Goal: Task Accomplishment & Management: Use online tool/utility

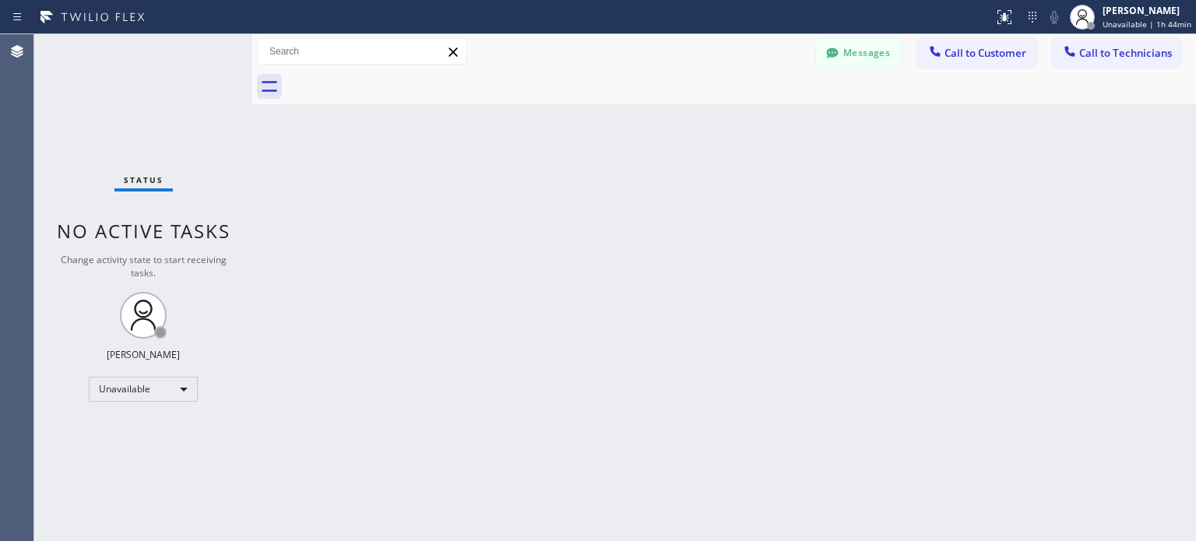
click at [1031, 21] on icon at bounding box center [1033, 17] width 19 height 19
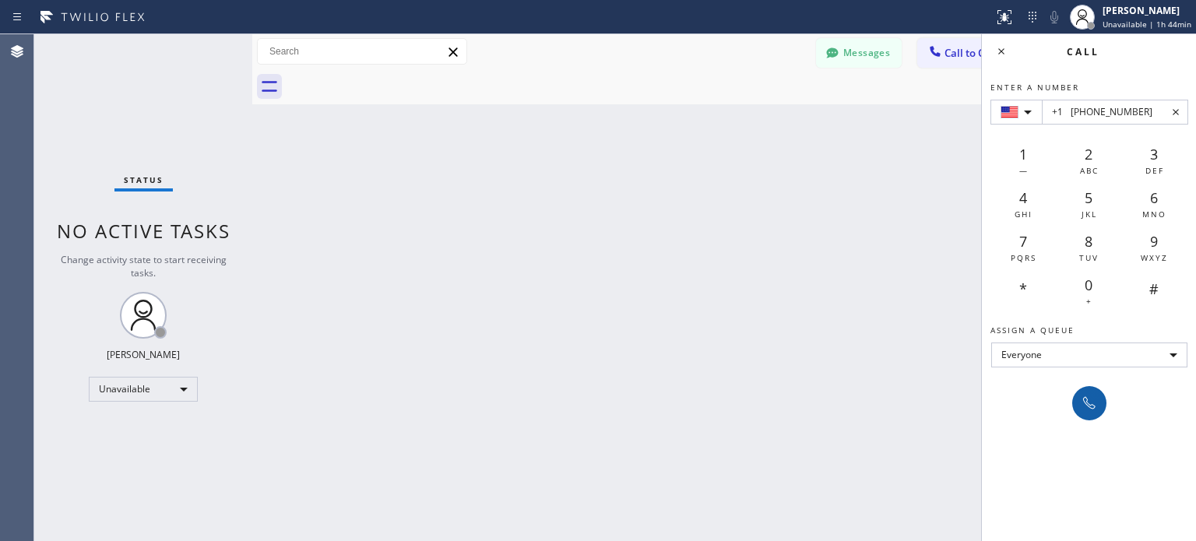
type input "+1 [PHONE_NUMBER]"
click at [1080, 407] on icon at bounding box center [1089, 403] width 19 height 19
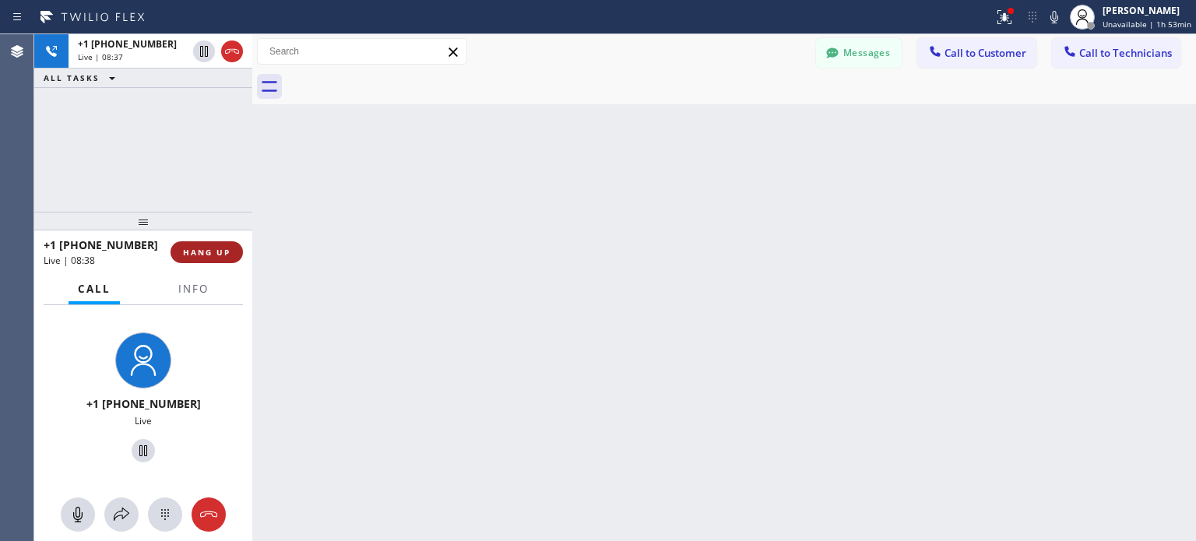
click at [217, 252] on span "HANG UP" at bounding box center [207, 252] width 48 height 11
click at [215, 251] on span "HANG UP" at bounding box center [207, 252] width 48 height 11
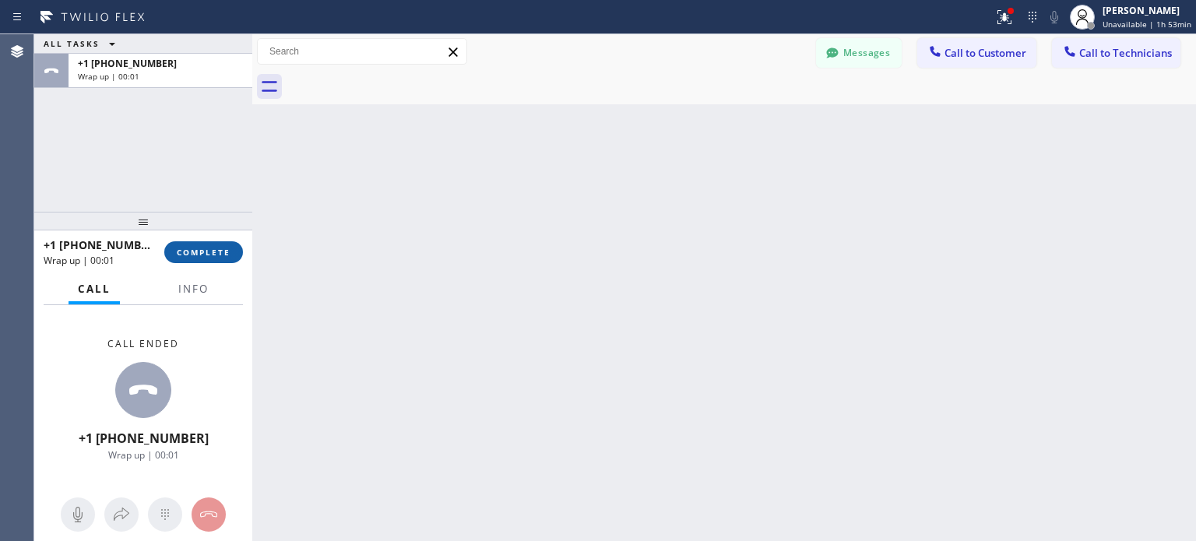
click at [182, 249] on span "COMPLETE" at bounding box center [204, 252] width 54 height 11
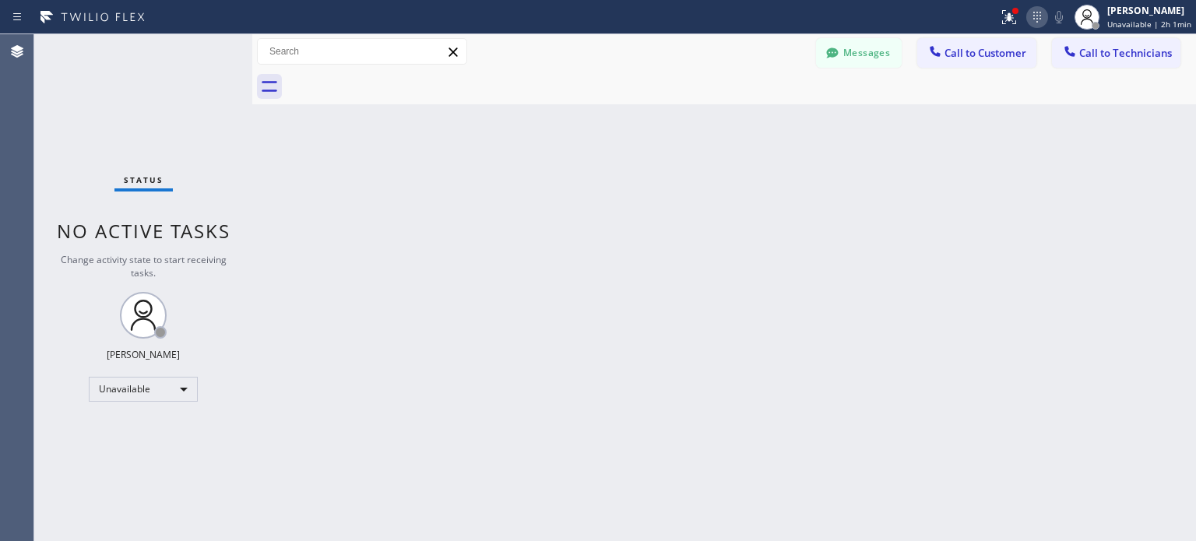
click at [1034, 20] on icon at bounding box center [1037, 17] width 19 height 19
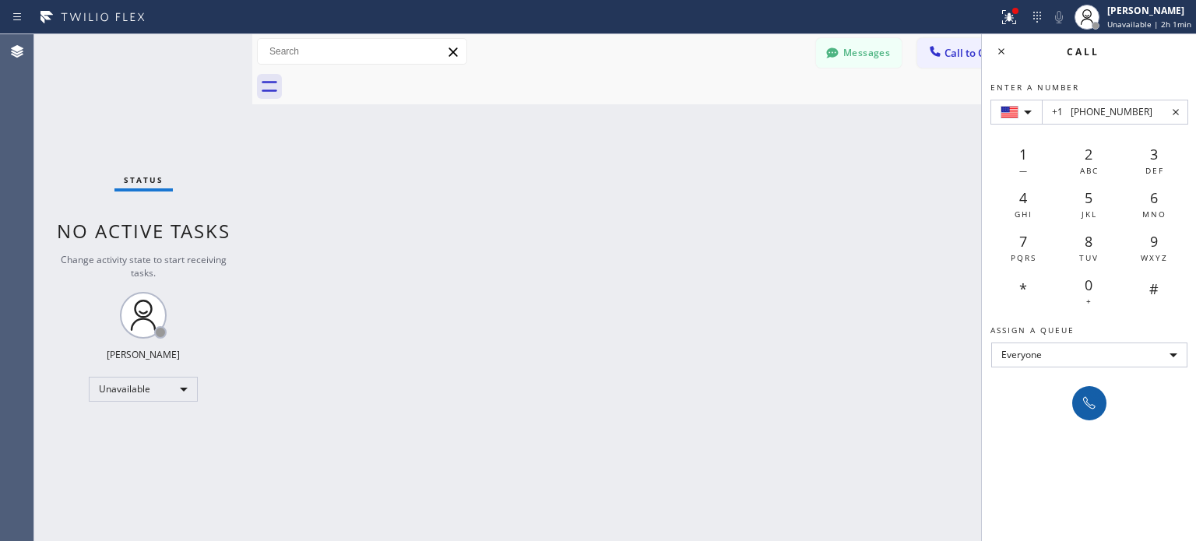
type input "+1 [PHONE_NUMBER]"
click at [1084, 399] on icon at bounding box center [1089, 403] width 19 height 19
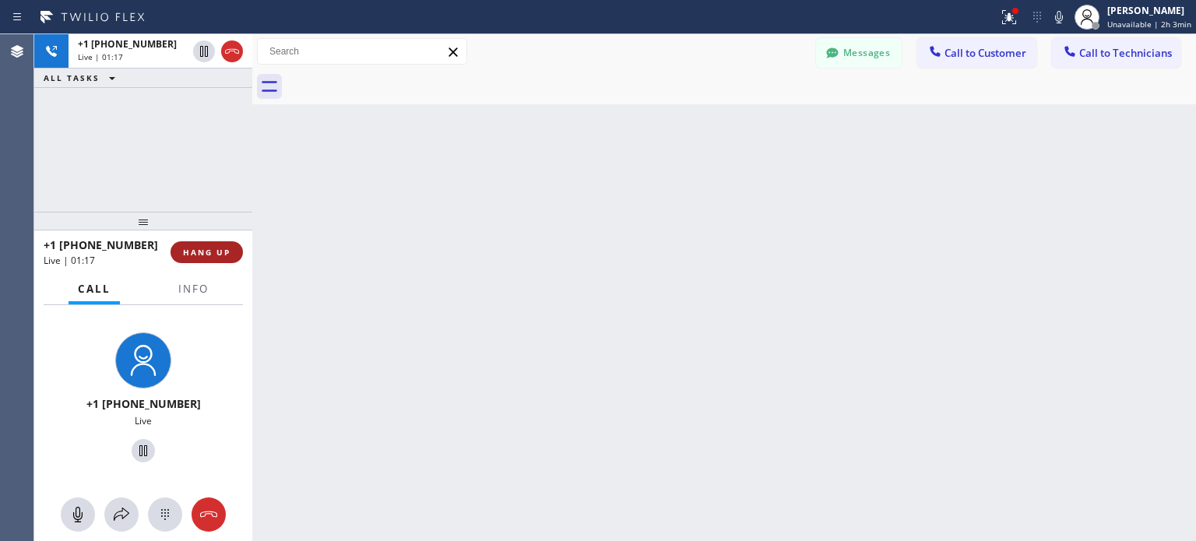
click at [211, 256] on span "HANG UP" at bounding box center [207, 252] width 48 height 11
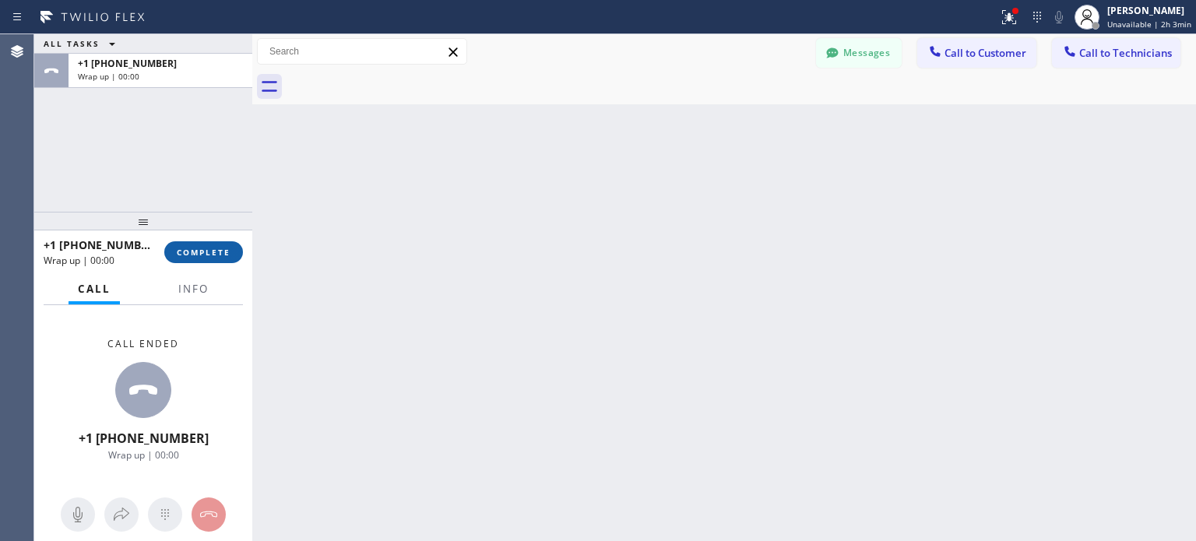
click at [201, 248] on span "COMPLETE" at bounding box center [204, 252] width 54 height 11
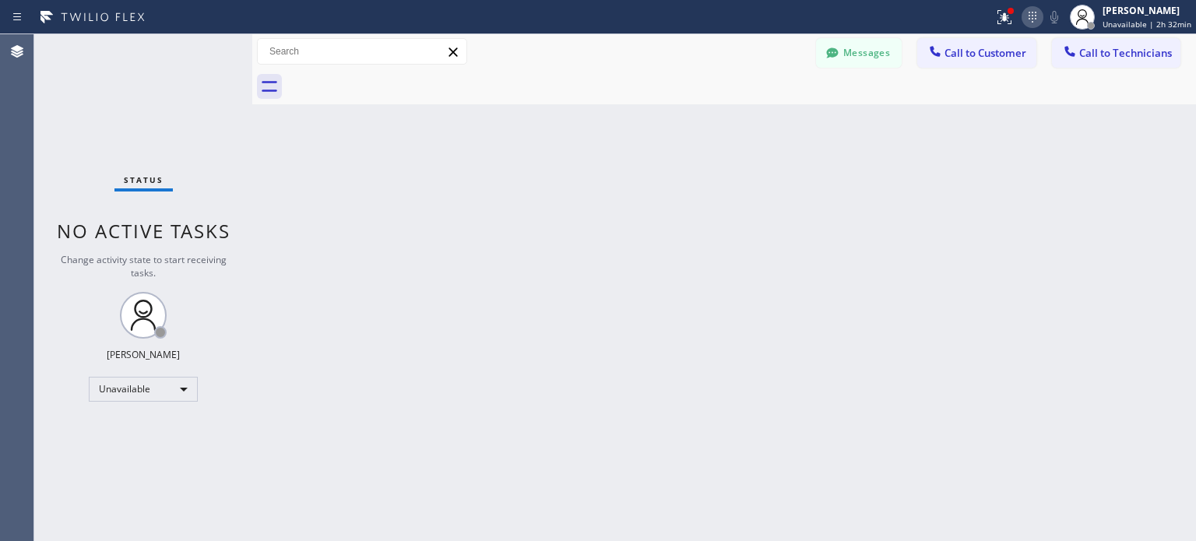
click at [1037, 15] on icon at bounding box center [1033, 17] width 8 height 11
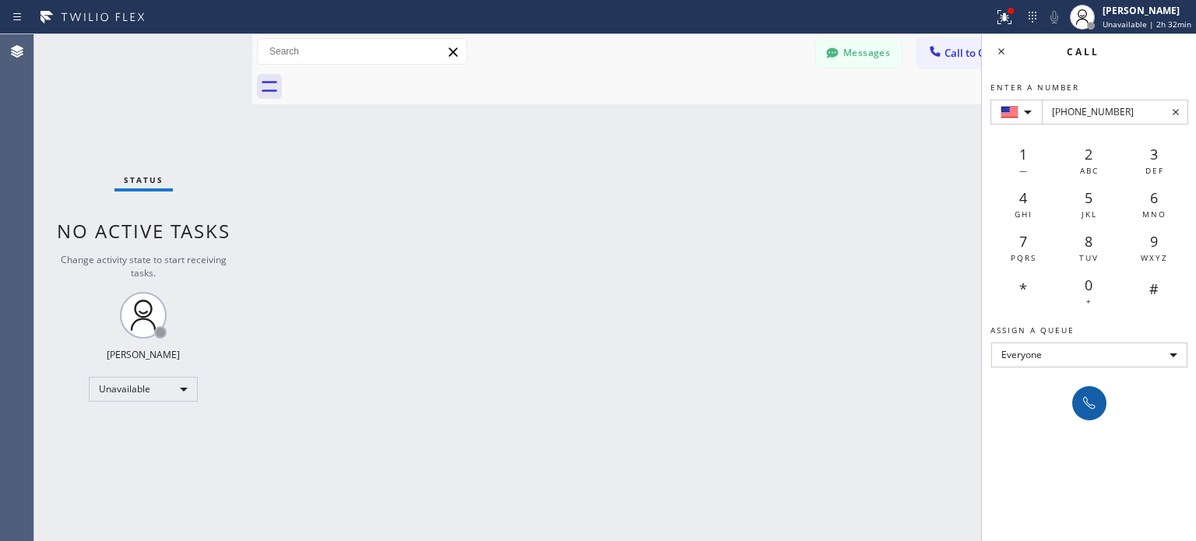
type input "[PHONE_NUMBER]"
click at [1087, 396] on icon at bounding box center [1089, 403] width 19 height 19
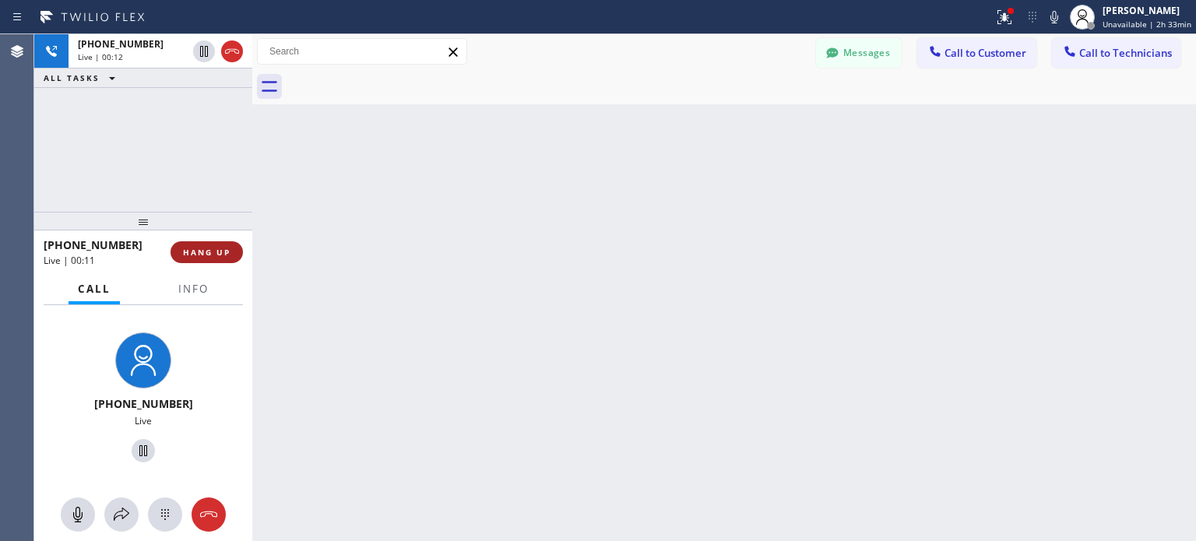
click at [229, 252] on span "HANG UP" at bounding box center [207, 252] width 48 height 11
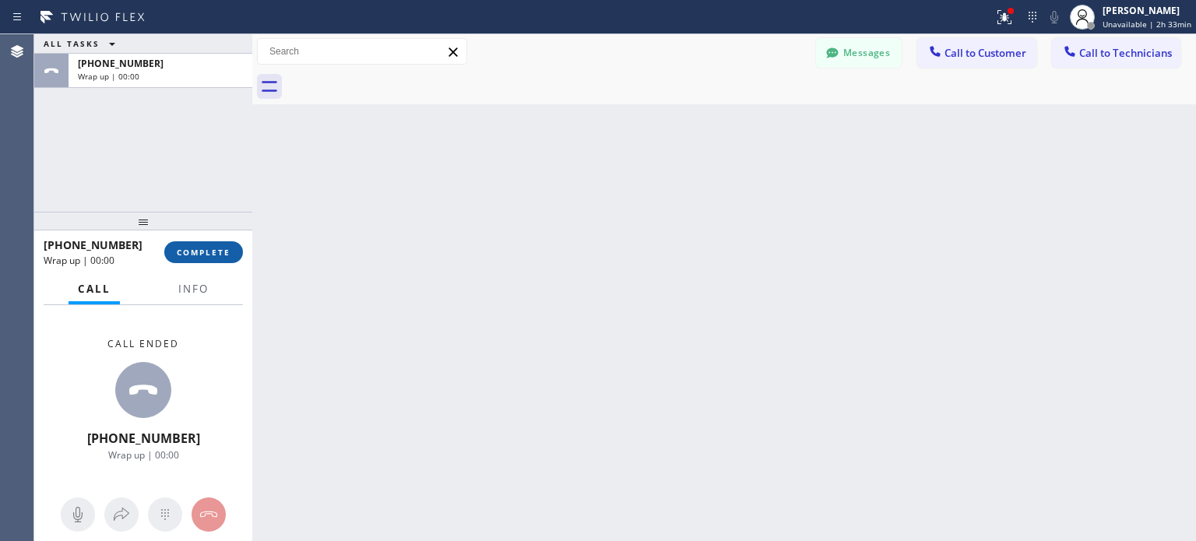
drag, startPoint x: 221, startPoint y: 252, endPoint x: 382, endPoint y: 125, distance: 204.8
click at [221, 251] on span "COMPLETE" at bounding box center [204, 252] width 54 height 11
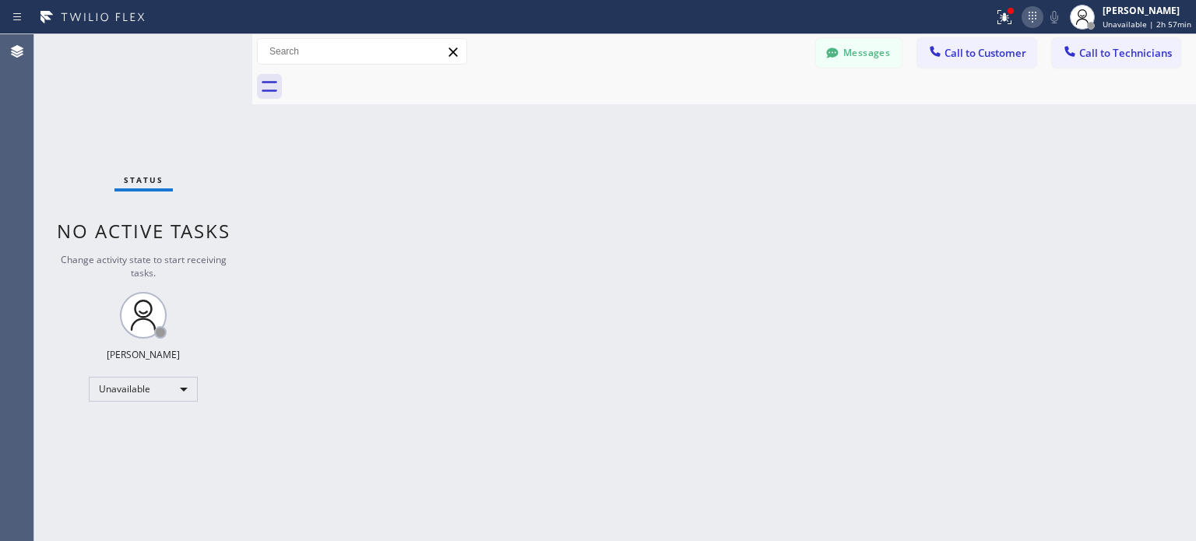
click at [1040, 22] on icon at bounding box center [1033, 17] width 19 height 19
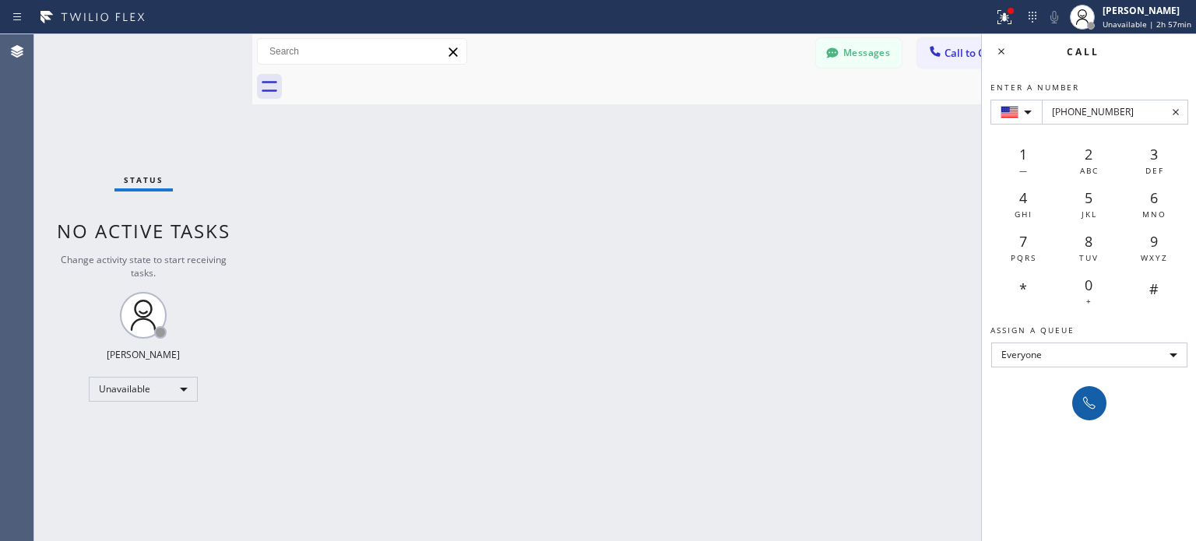
type input "[PHONE_NUMBER]"
click at [1096, 400] on icon at bounding box center [1089, 403] width 19 height 19
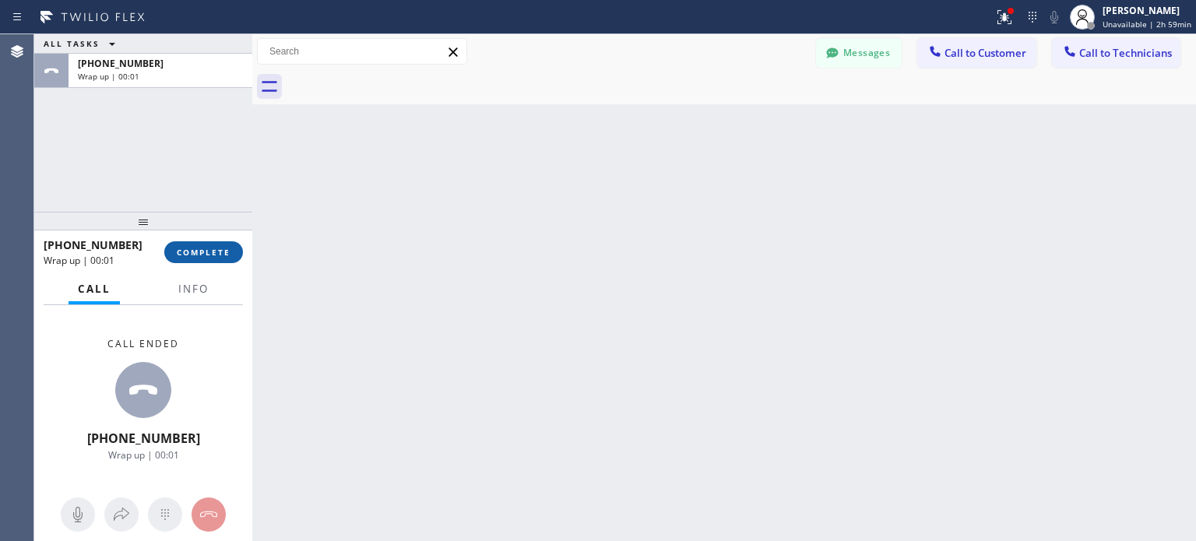
click at [227, 259] on button "COMPLETE" at bounding box center [203, 252] width 79 height 22
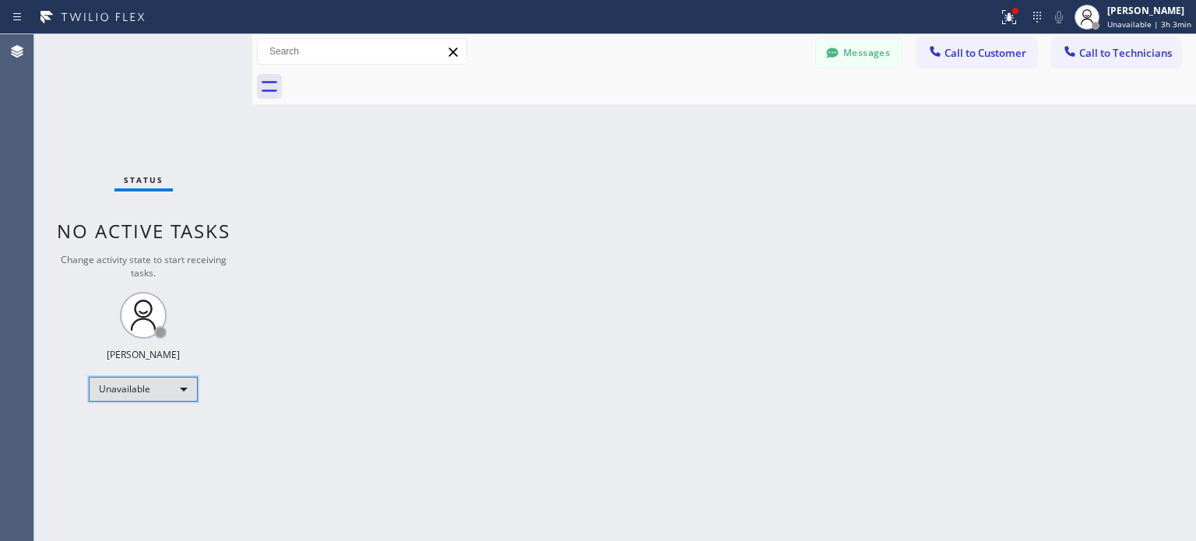
click at [143, 385] on div "Unavailable" at bounding box center [143, 389] width 109 height 25
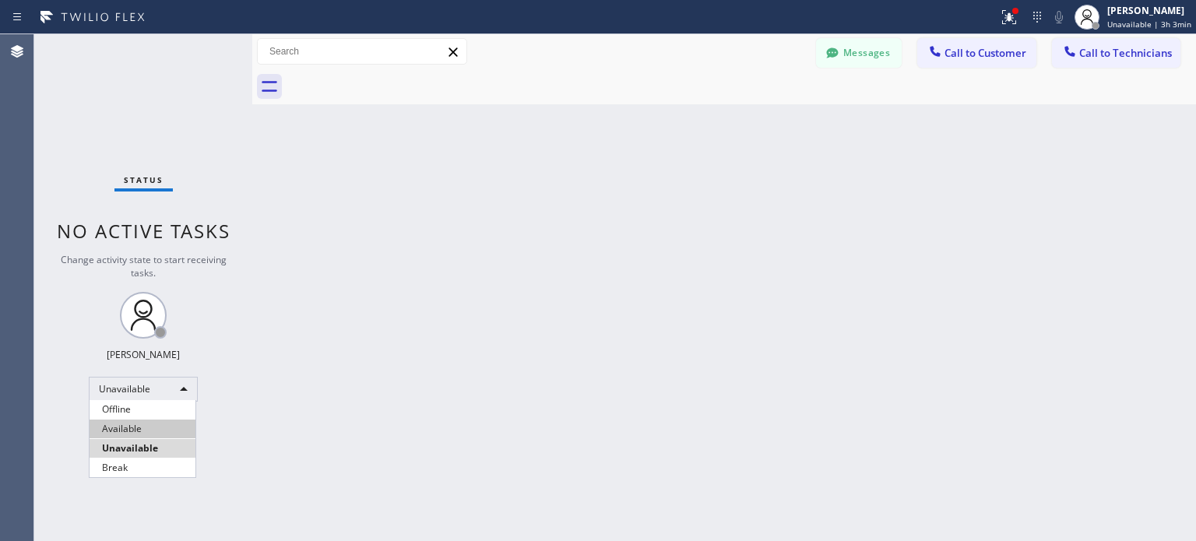
click at [155, 427] on li "Available" at bounding box center [143, 429] width 106 height 19
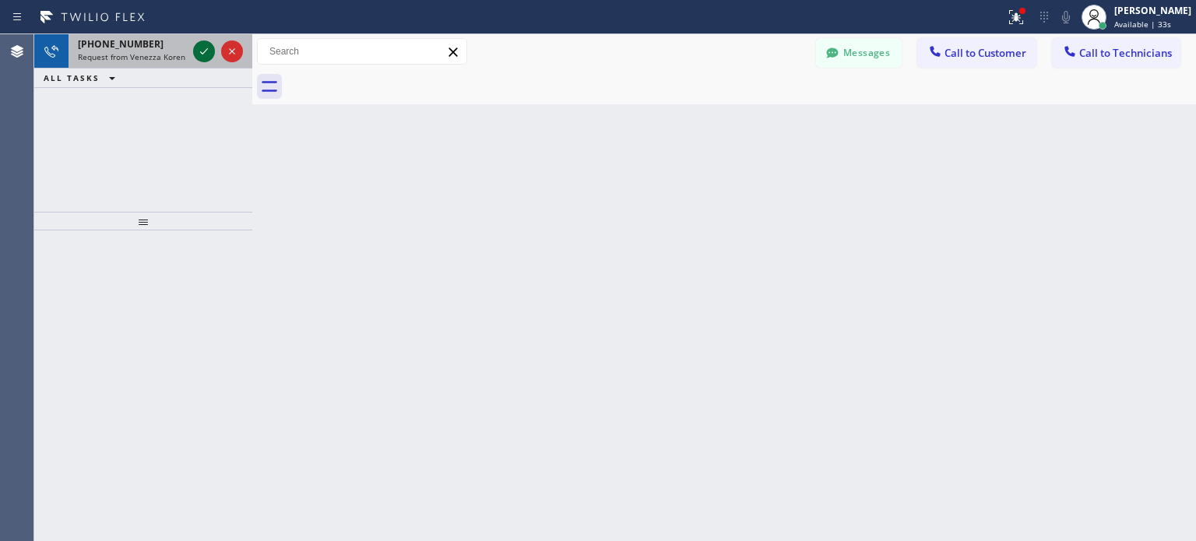
click at [198, 49] on icon at bounding box center [204, 51] width 19 height 19
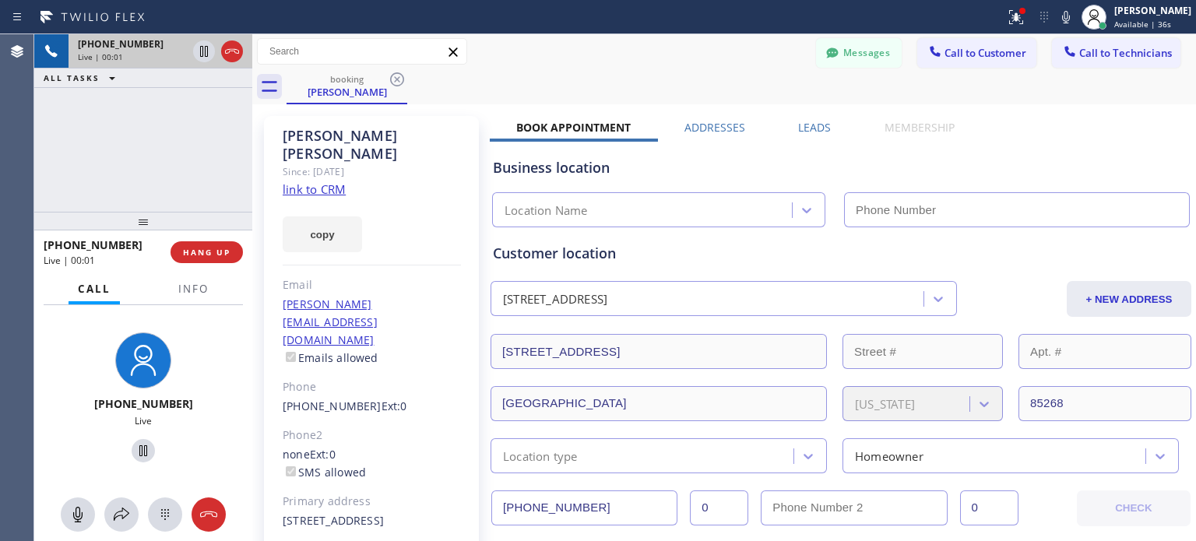
type input "[PHONE_NUMBER]"
click at [134, 448] on icon at bounding box center [143, 451] width 19 height 19
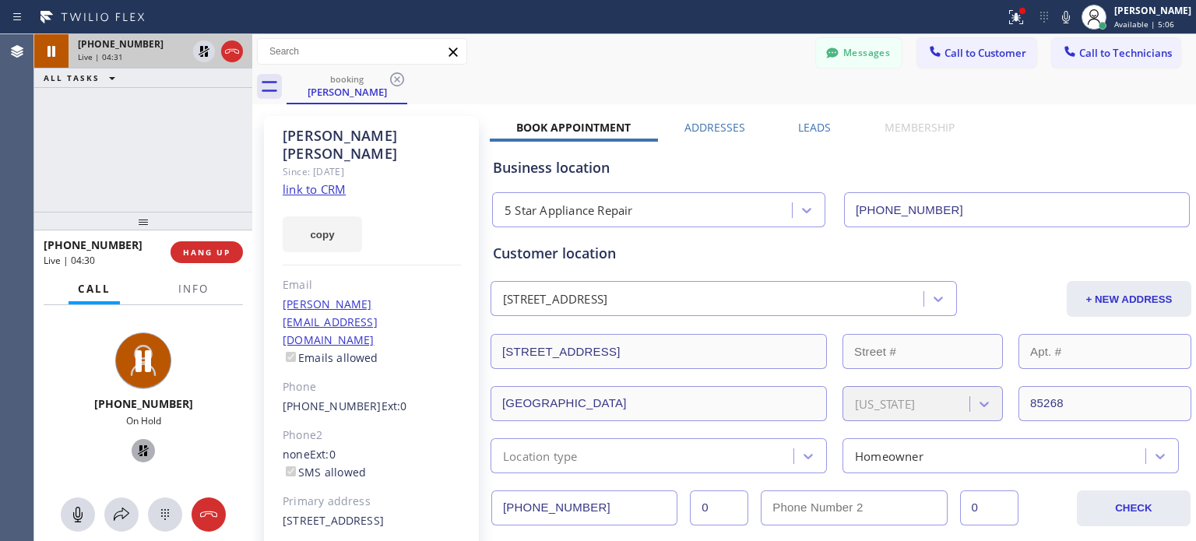
click at [144, 447] on icon at bounding box center [143, 451] width 19 height 19
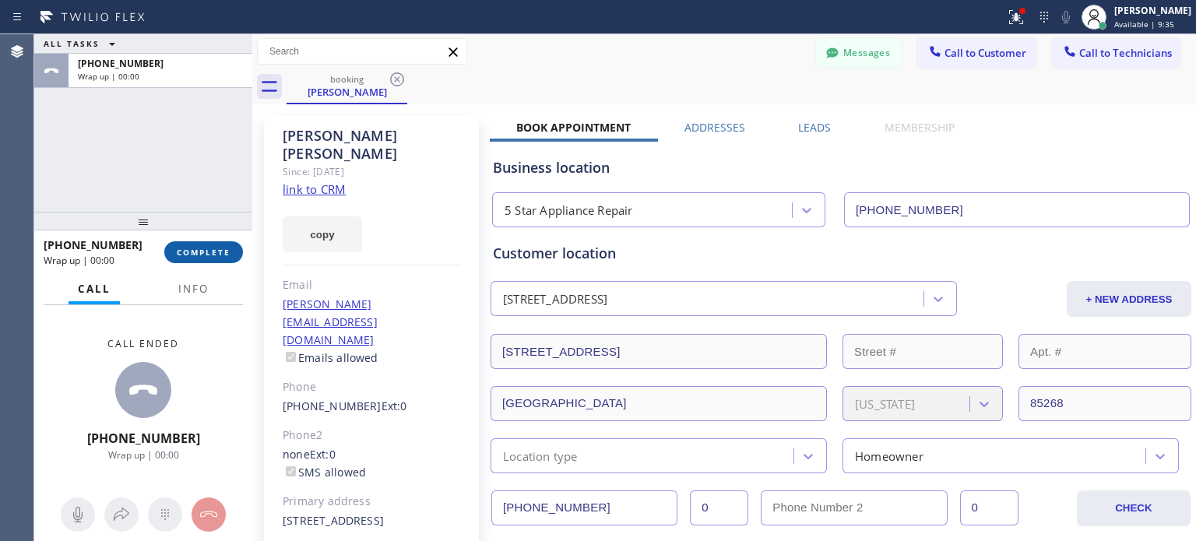
click at [195, 256] on span "COMPLETE" at bounding box center [204, 252] width 54 height 11
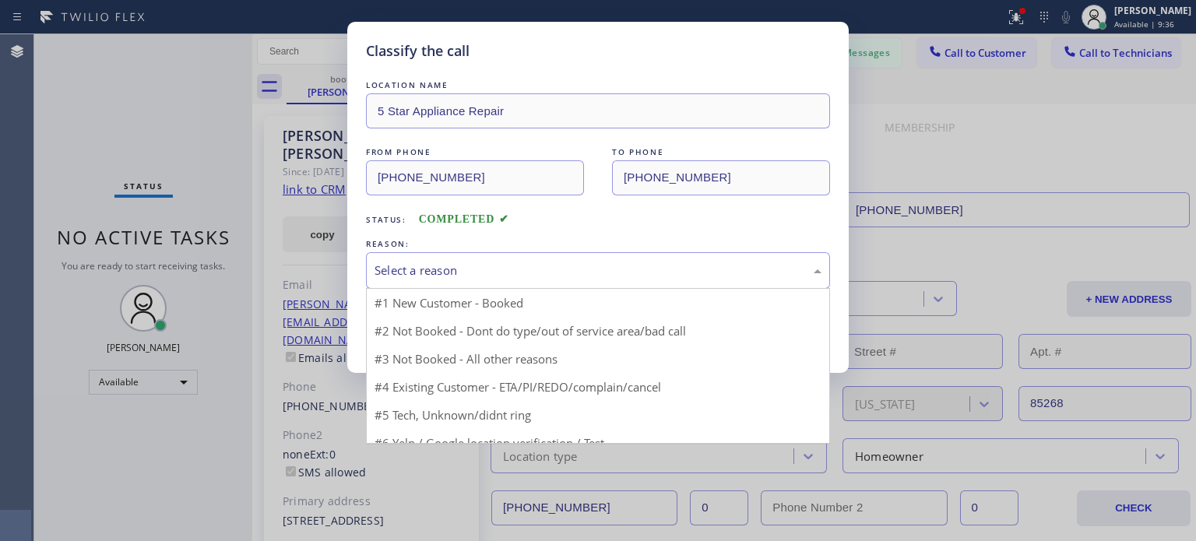
click at [417, 258] on div "Select a reason" at bounding box center [598, 270] width 464 height 37
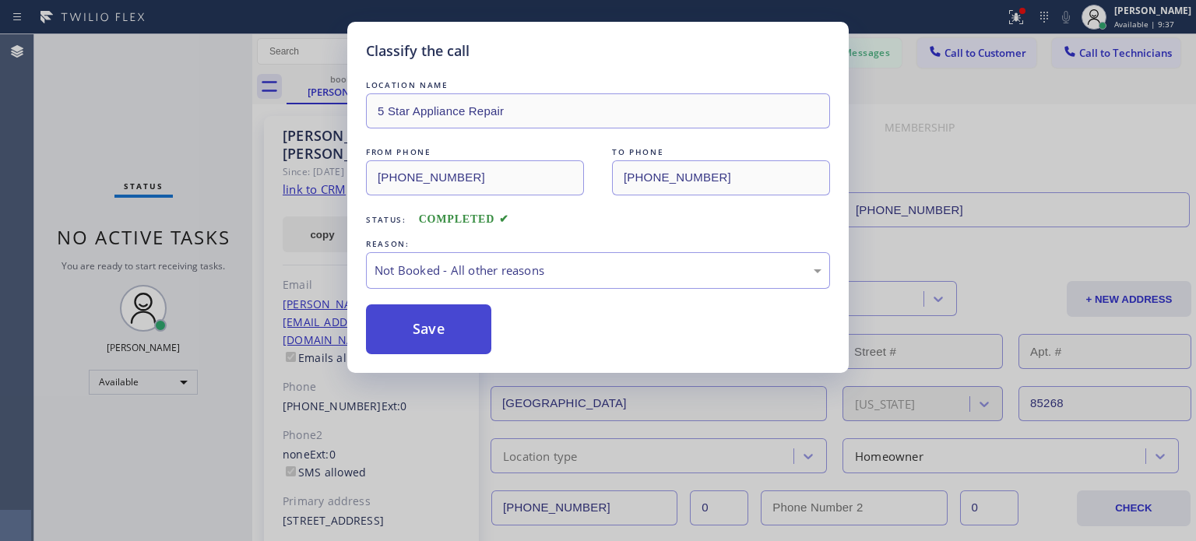
click at [432, 320] on button "Save" at bounding box center [428, 330] width 125 height 50
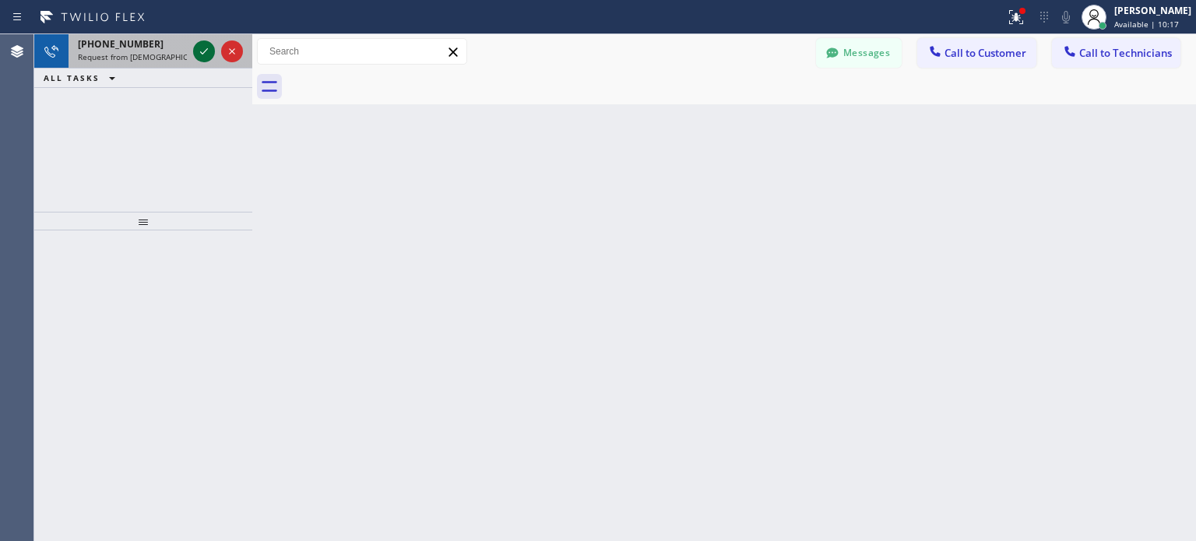
click at [201, 60] on icon at bounding box center [204, 51] width 19 height 19
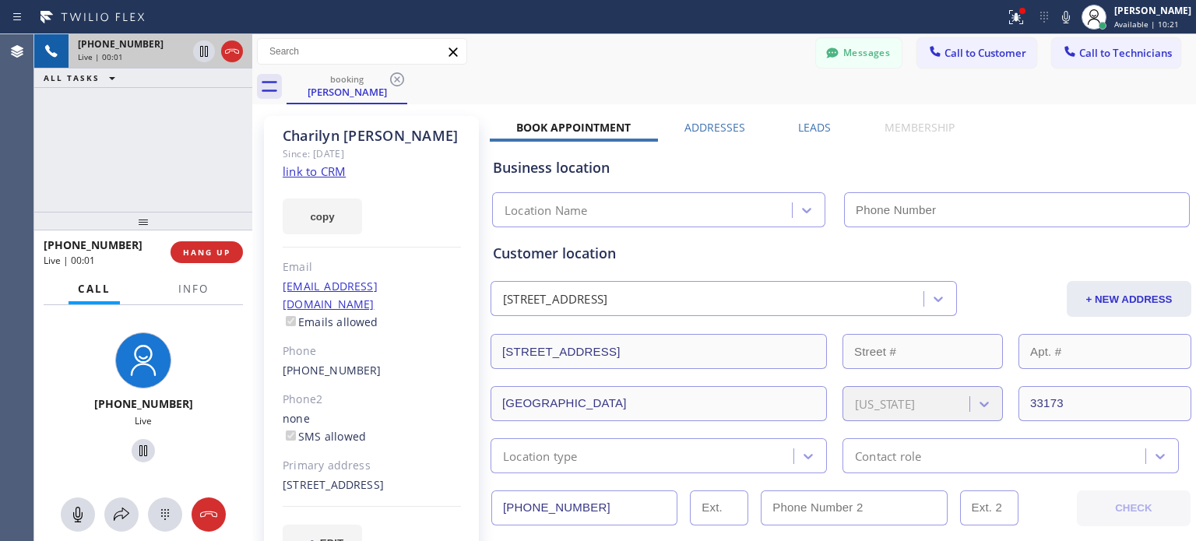
type input "[PHONE_NUMBER]"
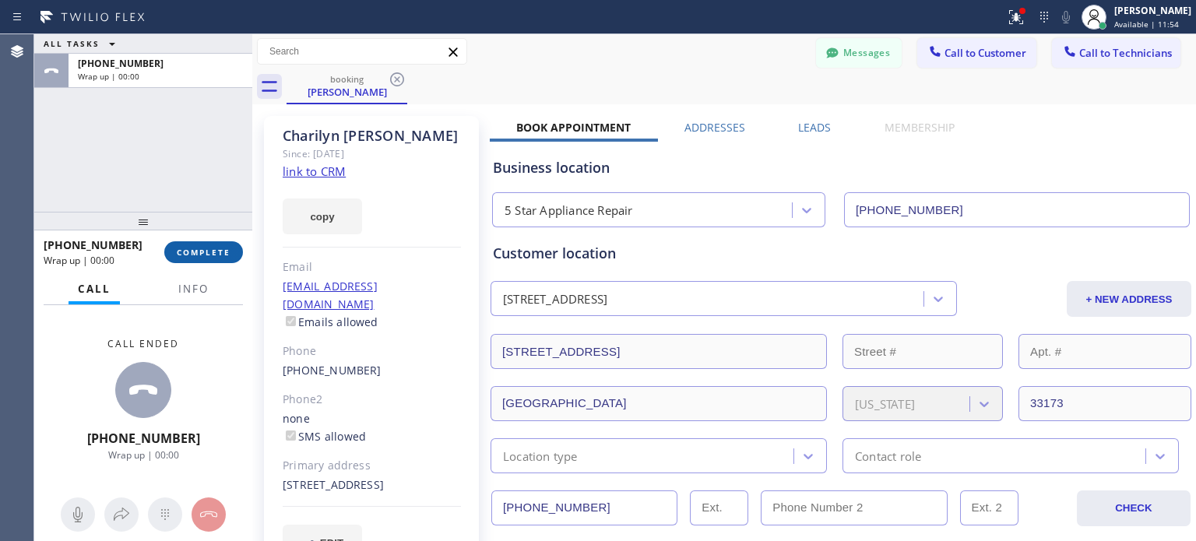
click at [217, 248] on span "COMPLETE" at bounding box center [204, 252] width 54 height 11
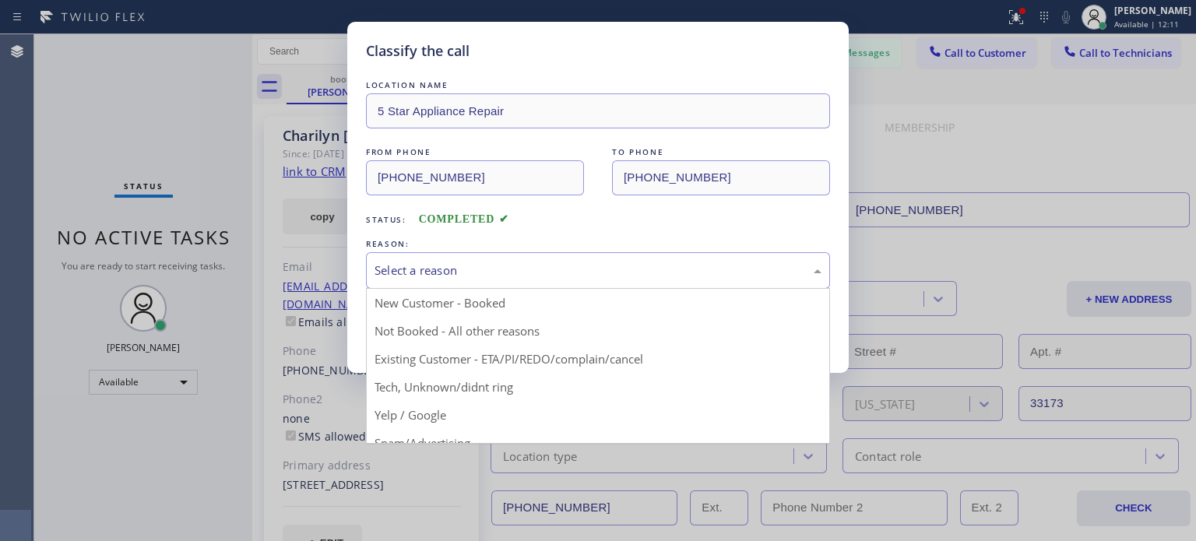
click at [636, 265] on div "Select a reason" at bounding box center [598, 271] width 447 height 18
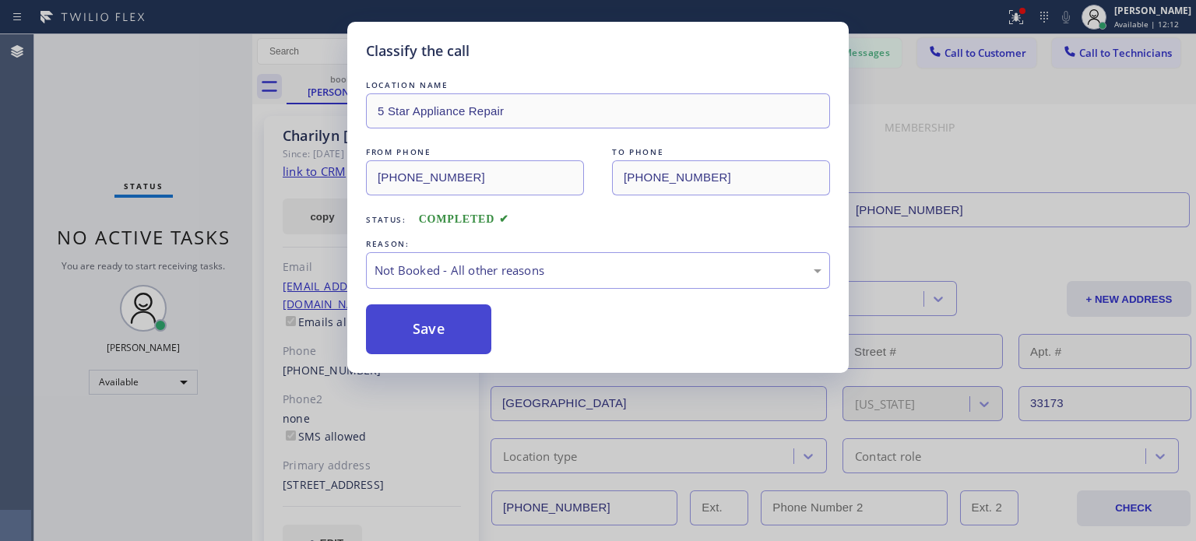
click at [477, 325] on button "Save" at bounding box center [428, 330] width 125 height 50
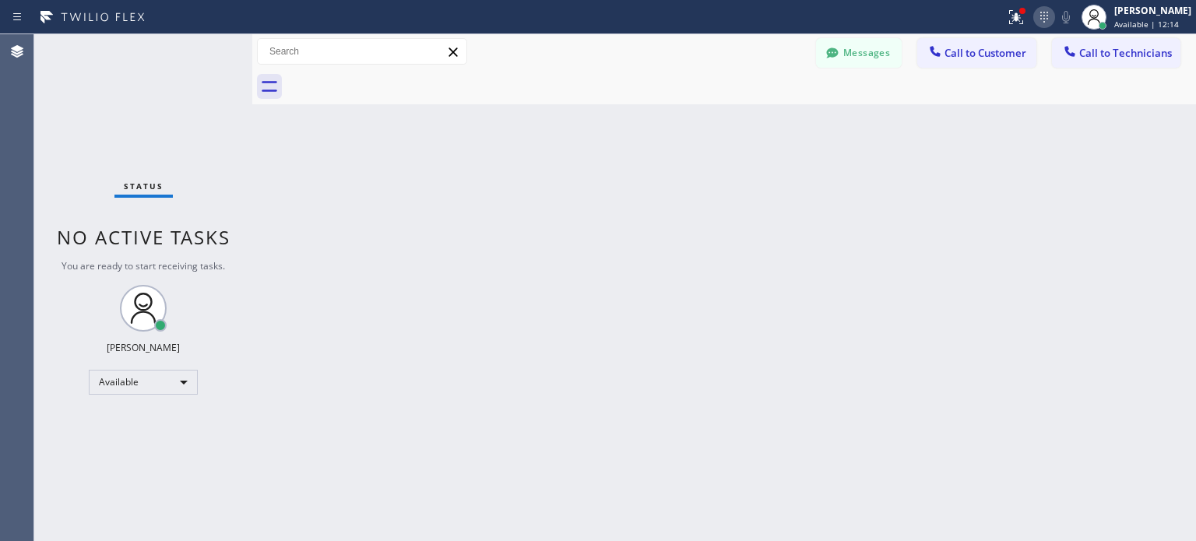
click at [1040, 13] on icon at bounding box center [1044, 17] width 19 height 19
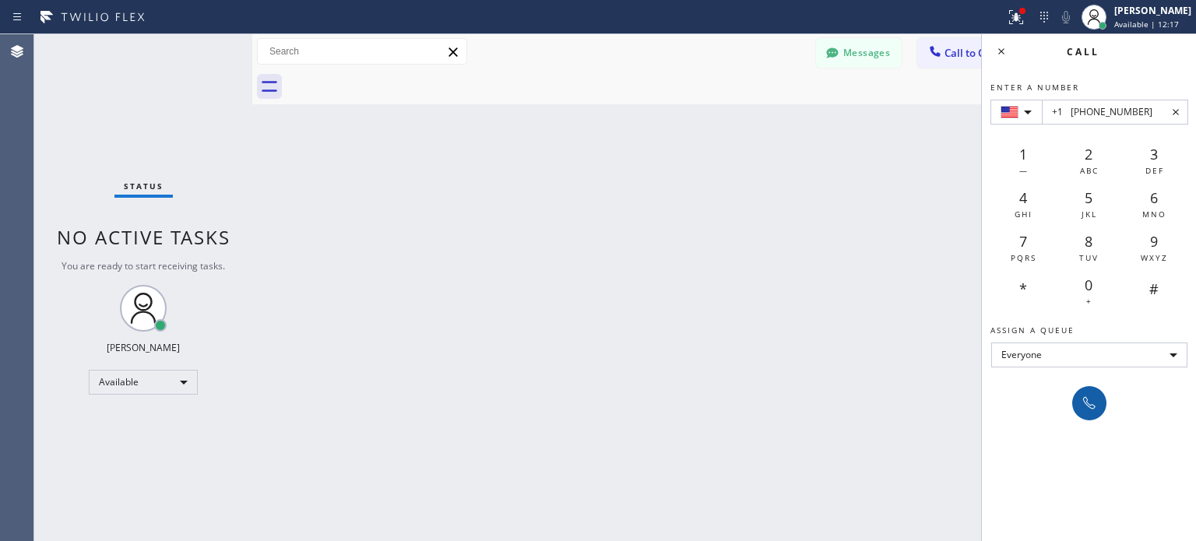
type input "+1 [PHONE_NUMBER]"
drag, startPoint x: 1097, startPoint y: 397, endPoint x: 760, endPoint y: 161, distance: 411.0
click at [1097, 398] on icon at bounding box center [1089, 403] width 19 height 19
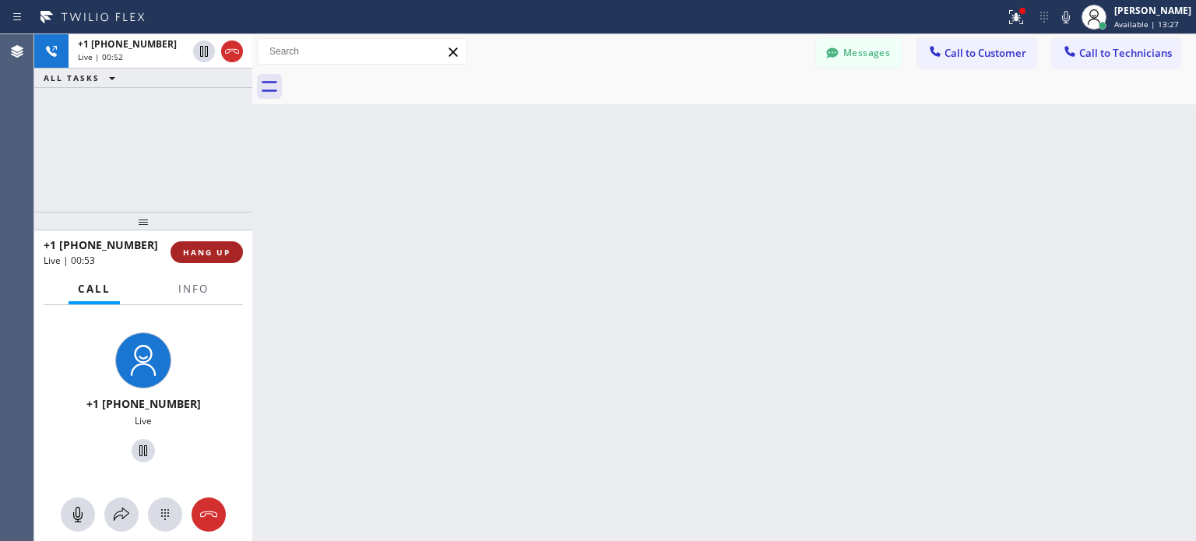
click at [213, 248] on span "HANG UP" at bounding box center [207, 252] width 48 height 11
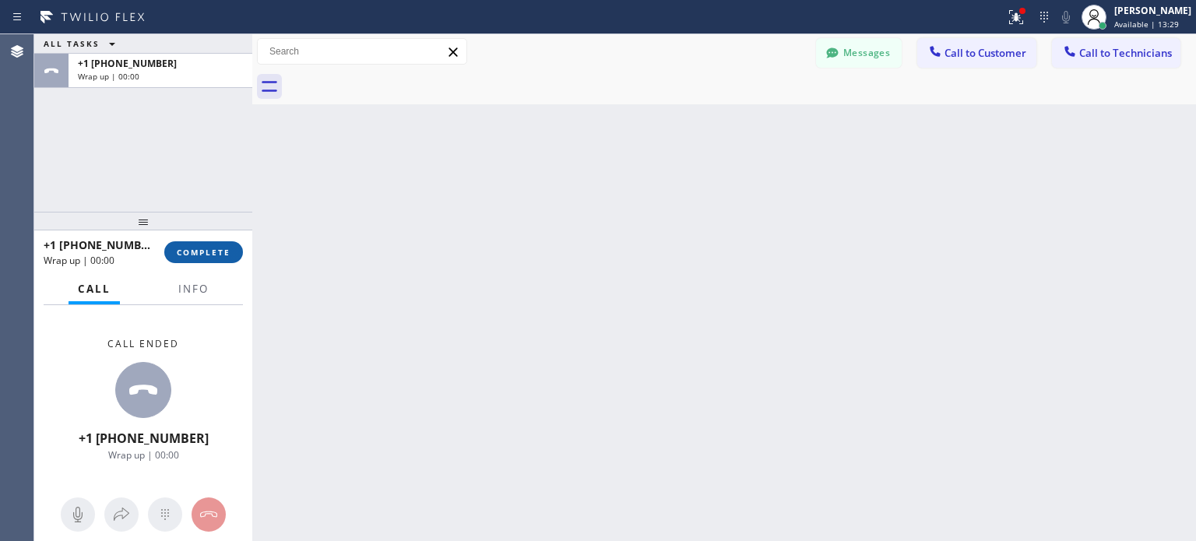
click at [209, 252] on span "COMPLETE" at bounding box center [204, 252] width 54 height 11
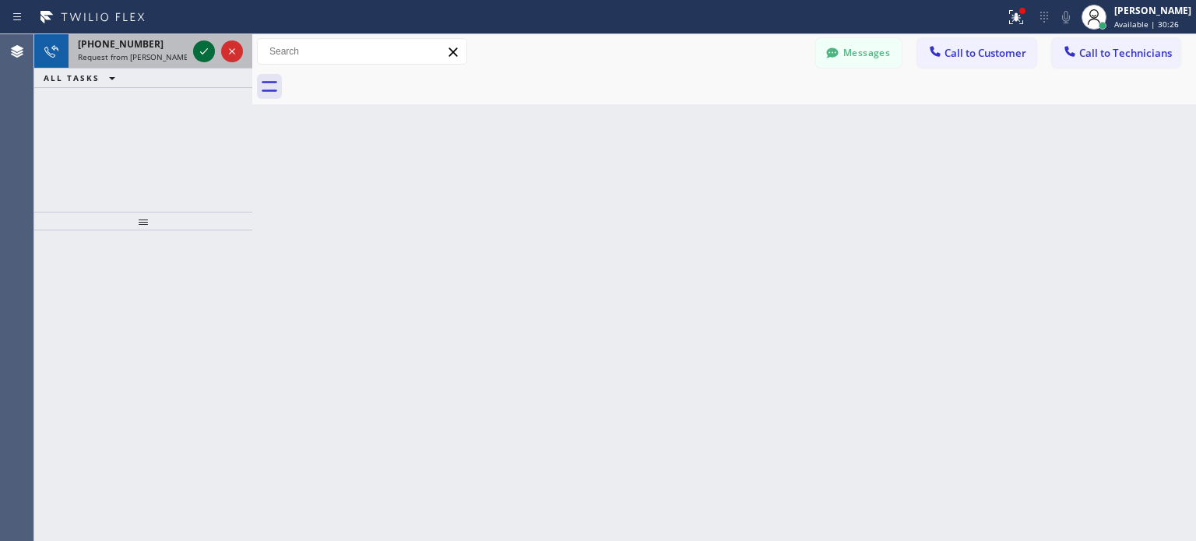
click at [206, 54] on icon at bounding box center [204, 51] width 19 height 19
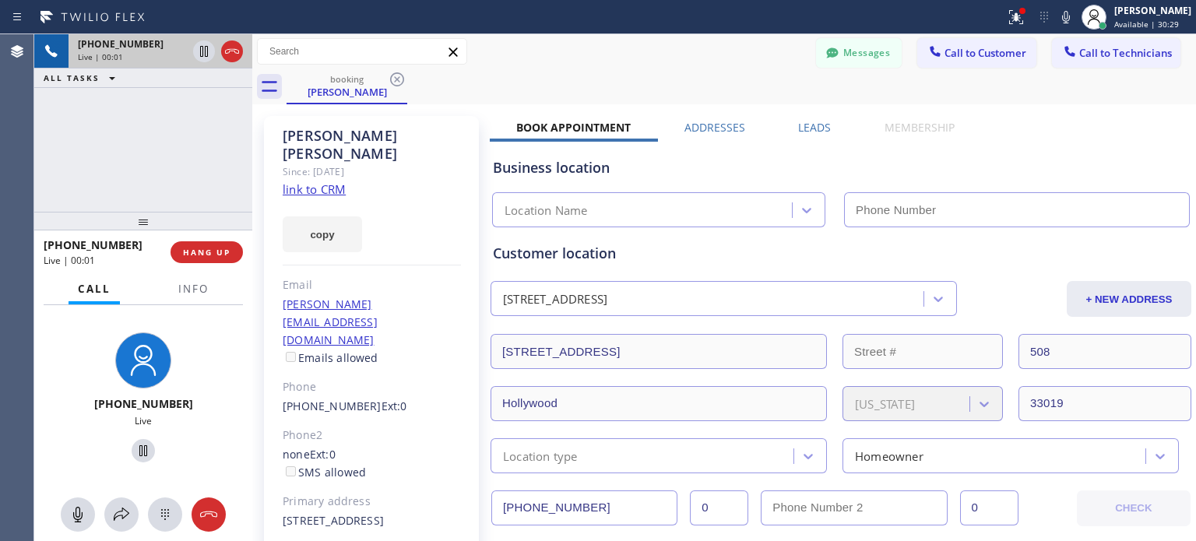
type input "[PHONE_NUMBER]"
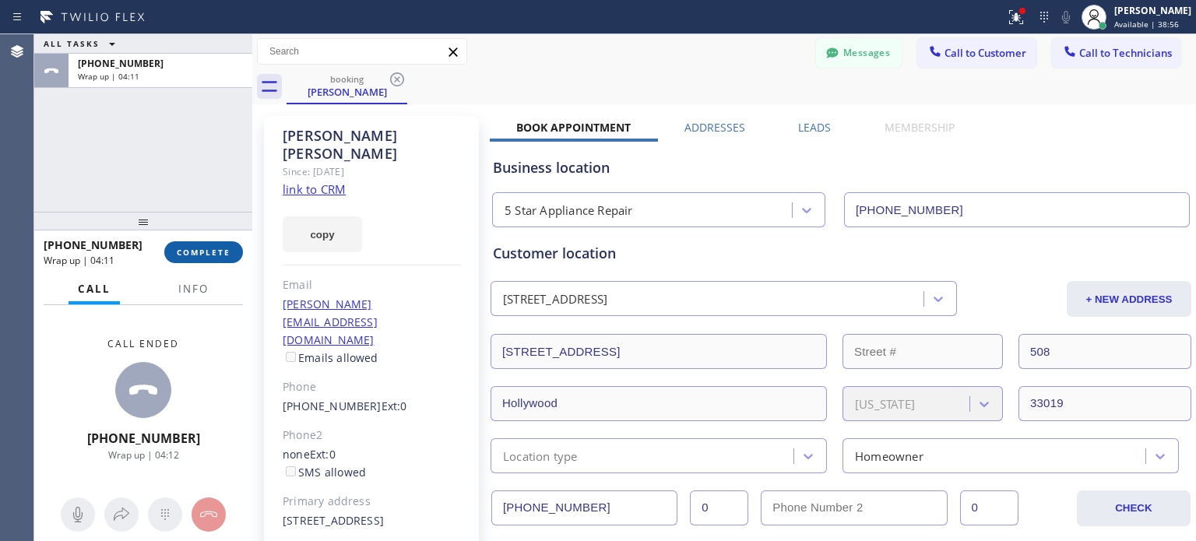
click at [231, 255] on button "COMPLETE" at bounding box center [203, 252] width 79 height 22
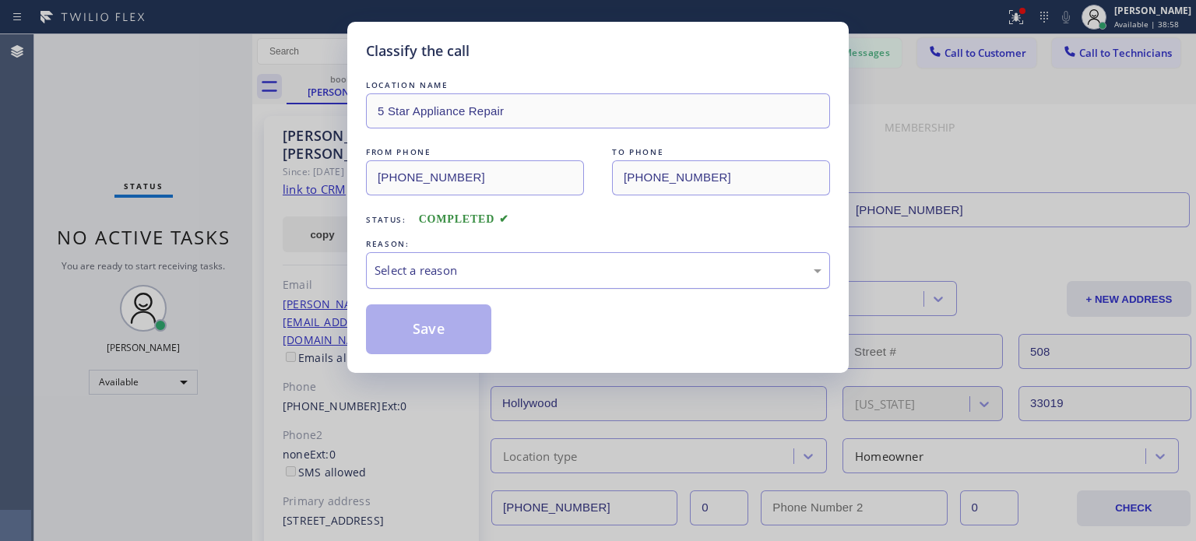
click at [474, 267] on div "Select a reason" at bounding box center [598, 271] width 447 height 18
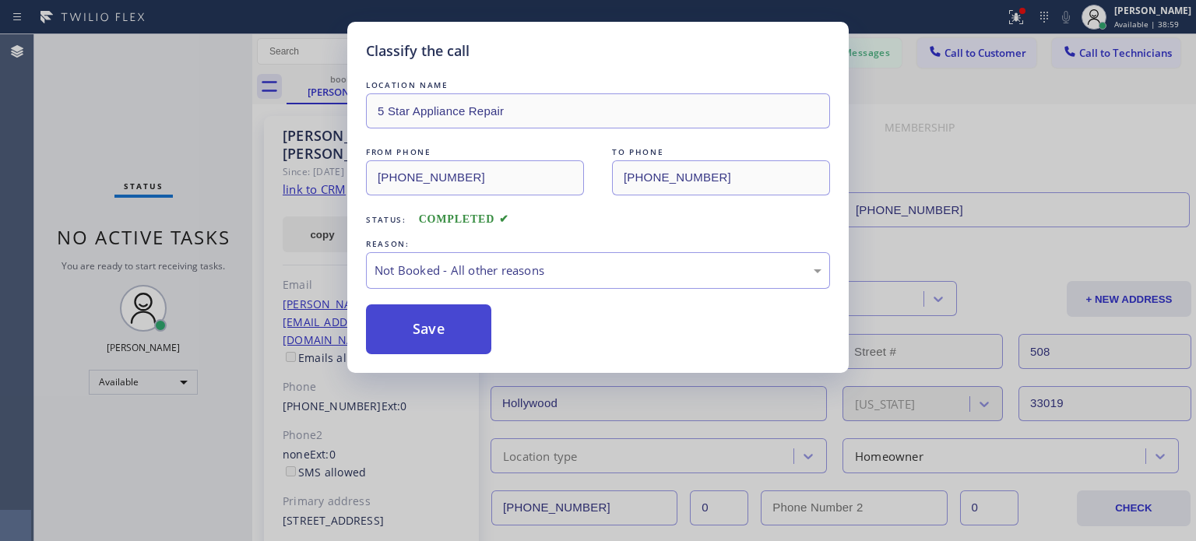
click at [476, 330] on button "Save" at bounding box center [428, 330] width 125 height 50
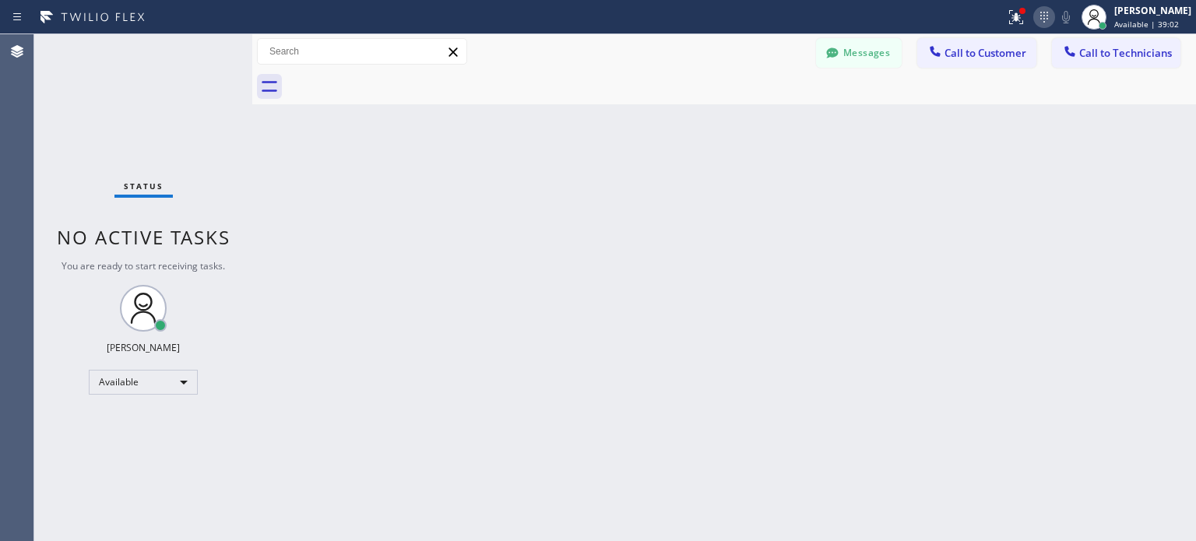
click at [1042, 26] on icon at bounding box center [1044, 17] width 19 height 19
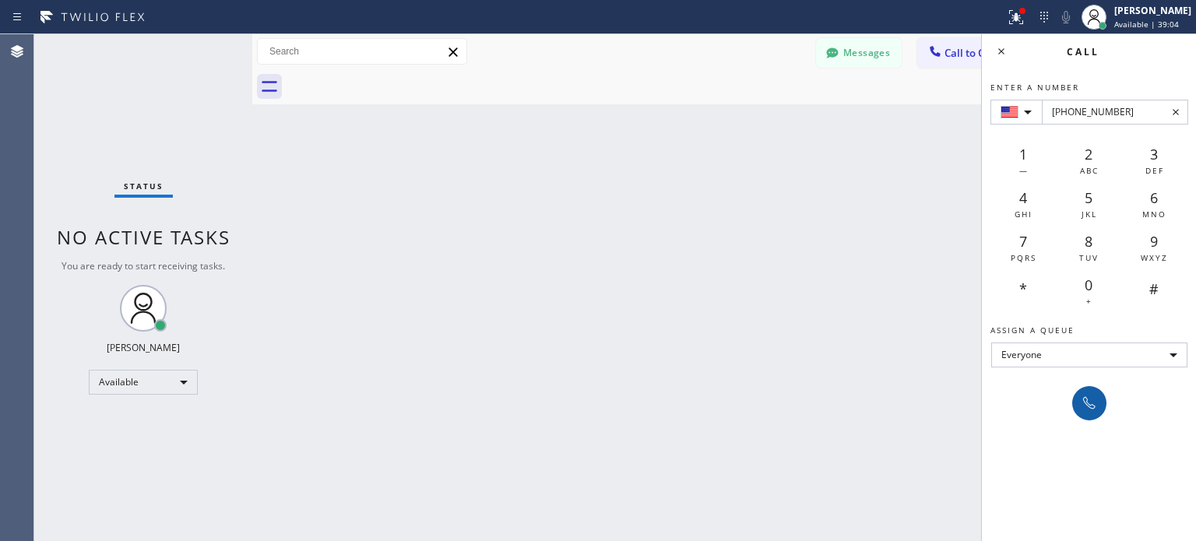
type input "[PHONE_NUMBER]"
click at [1091, 395] on icon at bounding box center [1089, 403] width 19 height 19
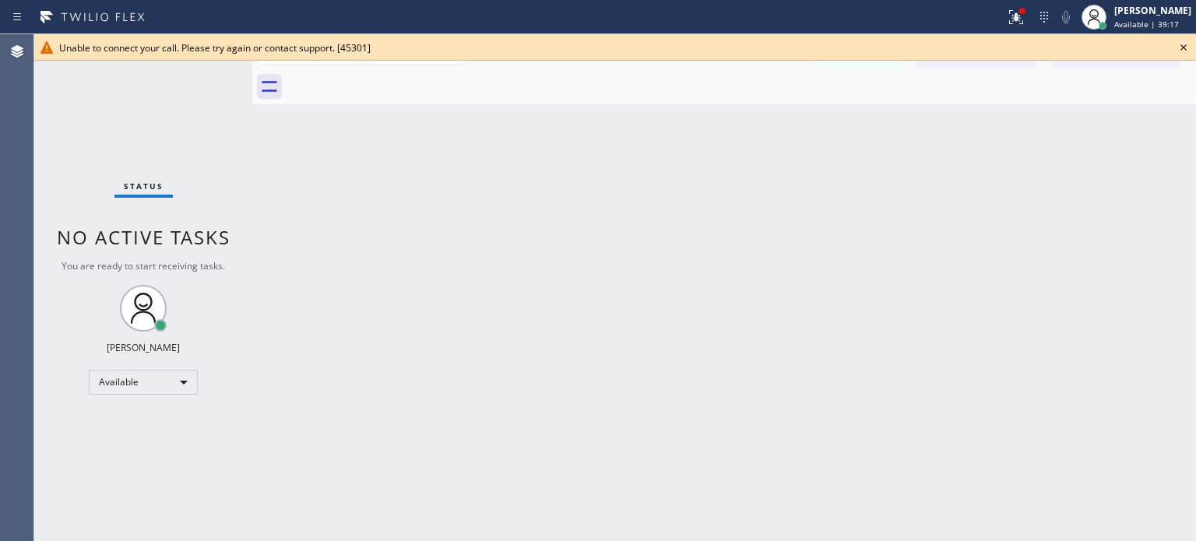
click at [1189, 51] on icon at bounding box center [1184, 47] width 19 height 19
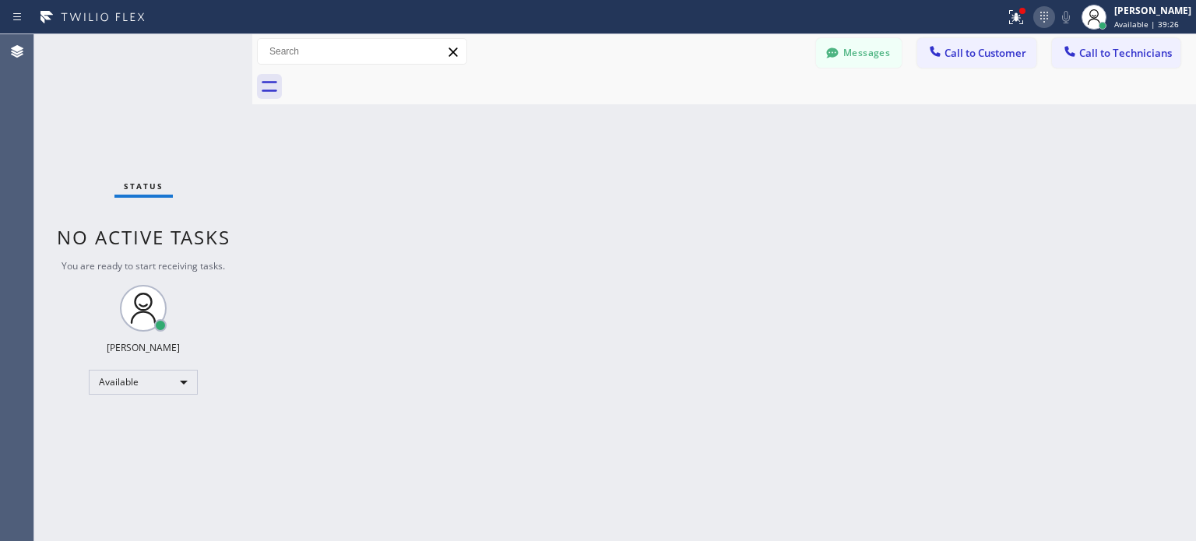
click at [1041, 15] on icon at bounding box center [1044, 17] width 19 height 19
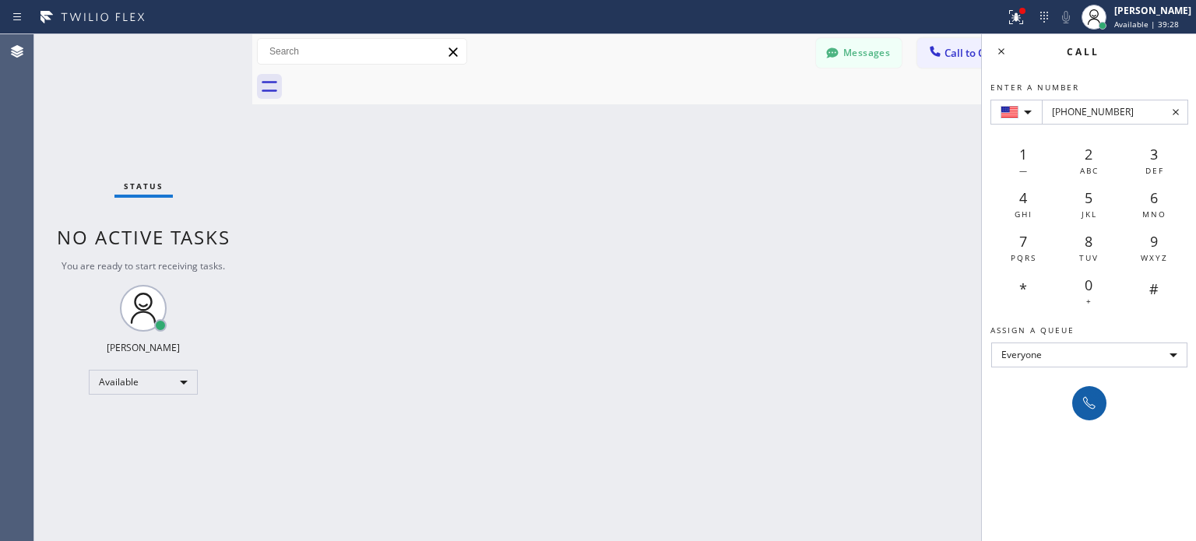
type input "[PHONE_NUMBER]"
click at [1087, 403] on icon at bounding box center [1089, 403] width 19 height 19
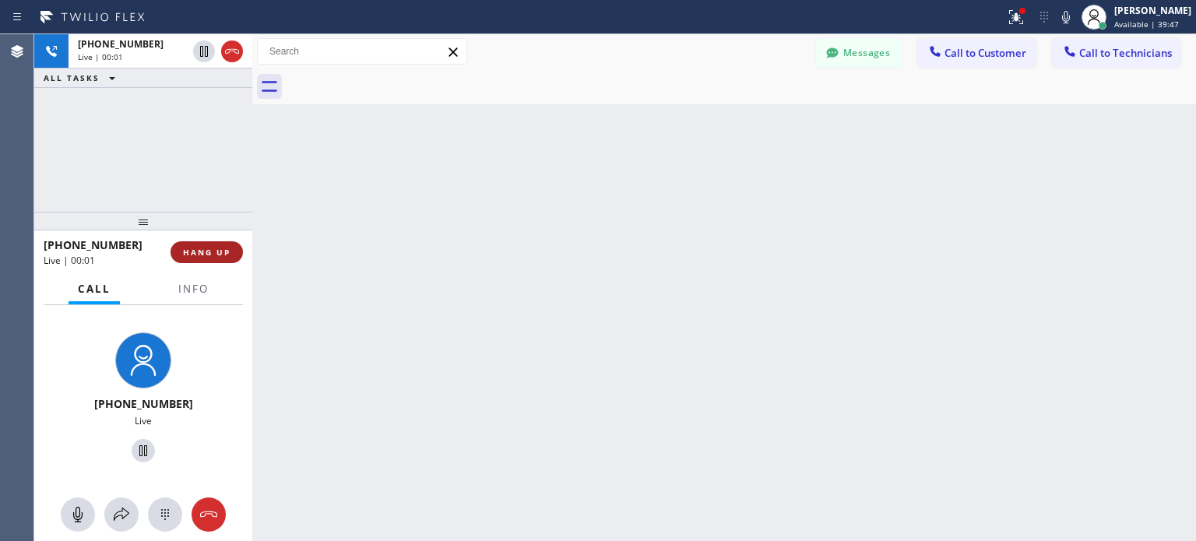
click at [220, 255] on span "HANG UP" at bounding box center [207, 252] width 48 height 11
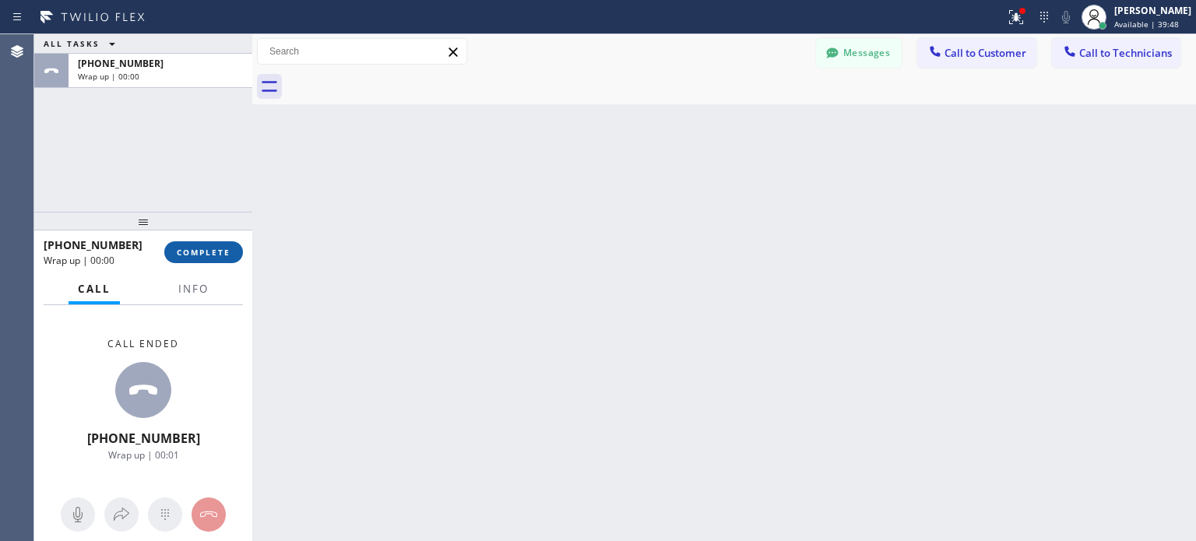
click at [220, 255] on span "COMPLETE" at bounding box center [204, 252] width 54 height 11
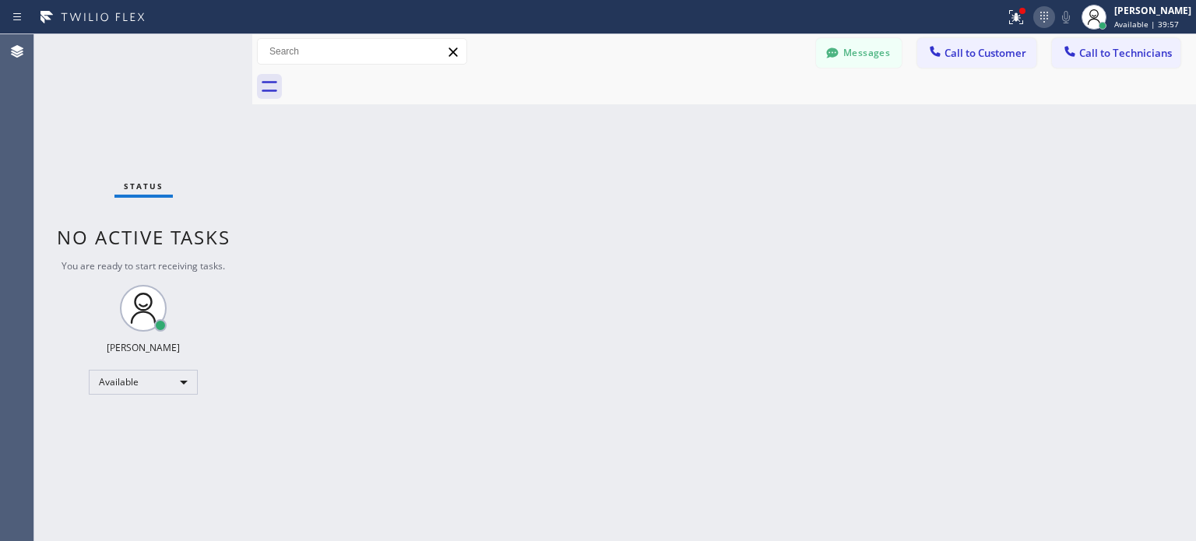
click at [1047, 18] on icon at bounding box center [1044, 17] width 19 height 19
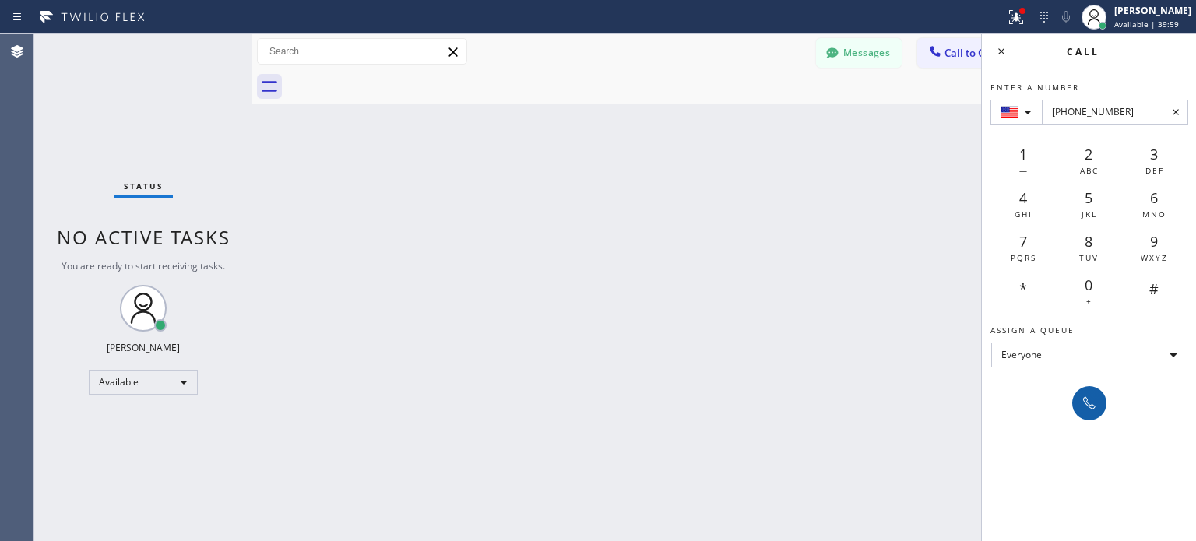
type input "[PHONE_NUMBER]"
click at [1084, 407] on icon at bounding box center [1089, 403] width 19 height 19
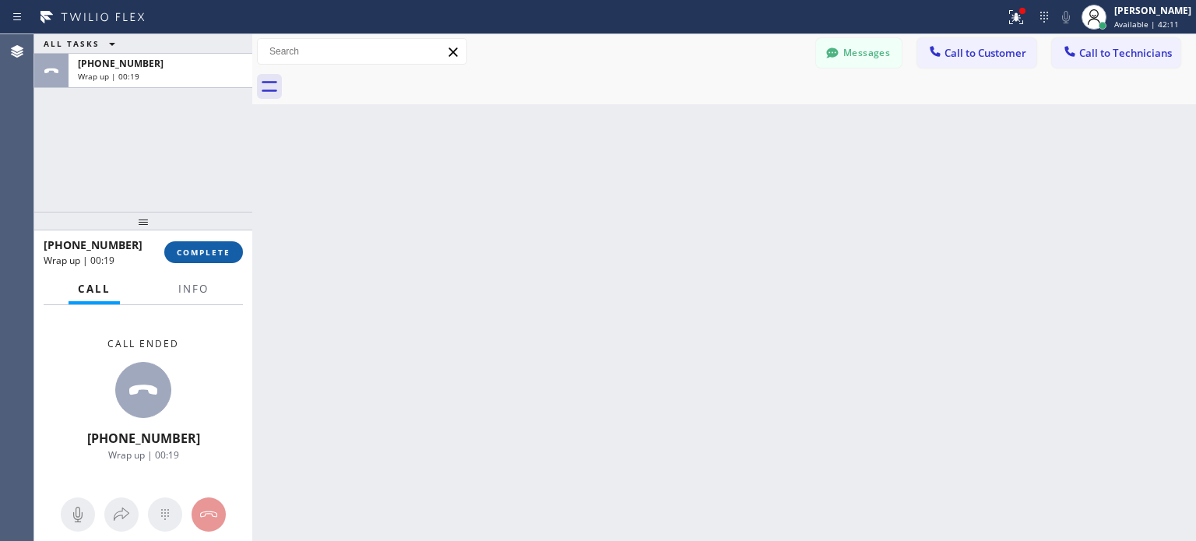
click at [219, 257] on span "COMPLETE" at bounding box center [204, 252] width 54 height 11
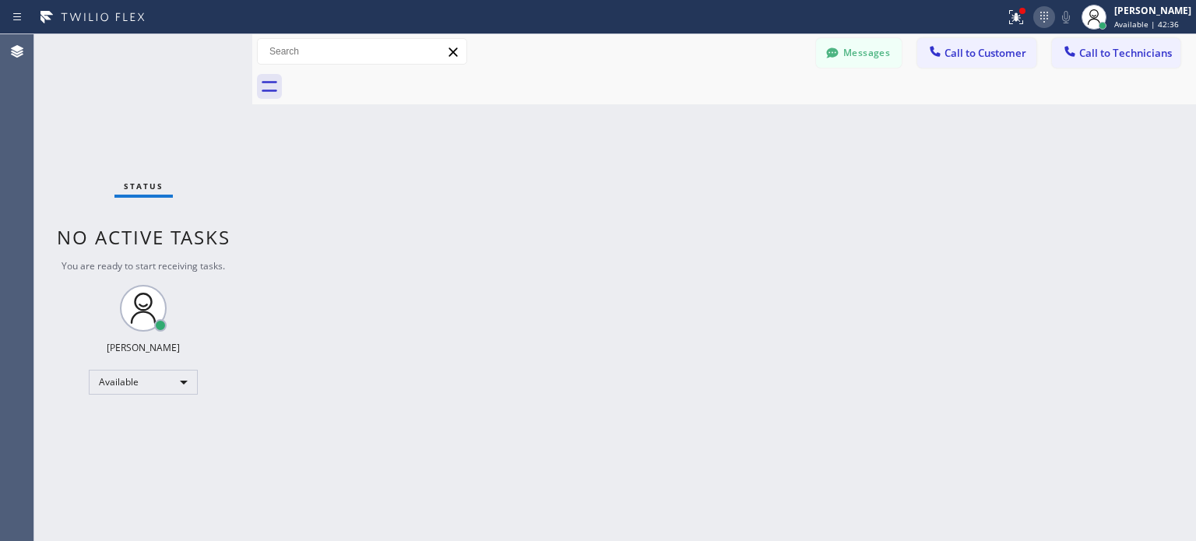
click at [1045, 15] on icon at bounding box center [1044, 17] width 19 height 19
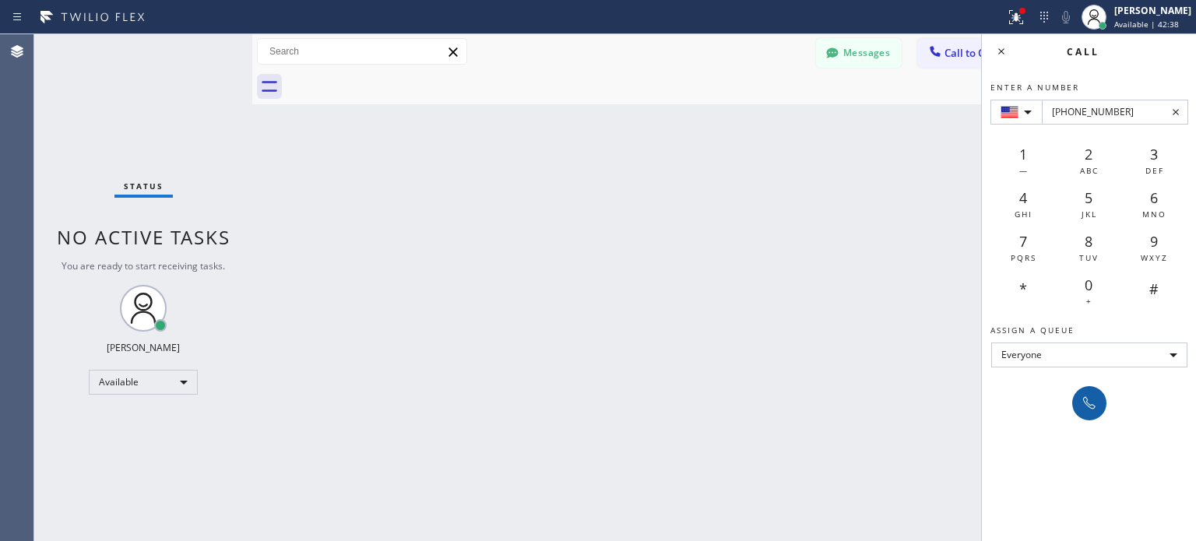
type input "[PHONE_NUMBER]"
click at [1078, 389] on button at bounding box center [1090, 403] width 34 height 34
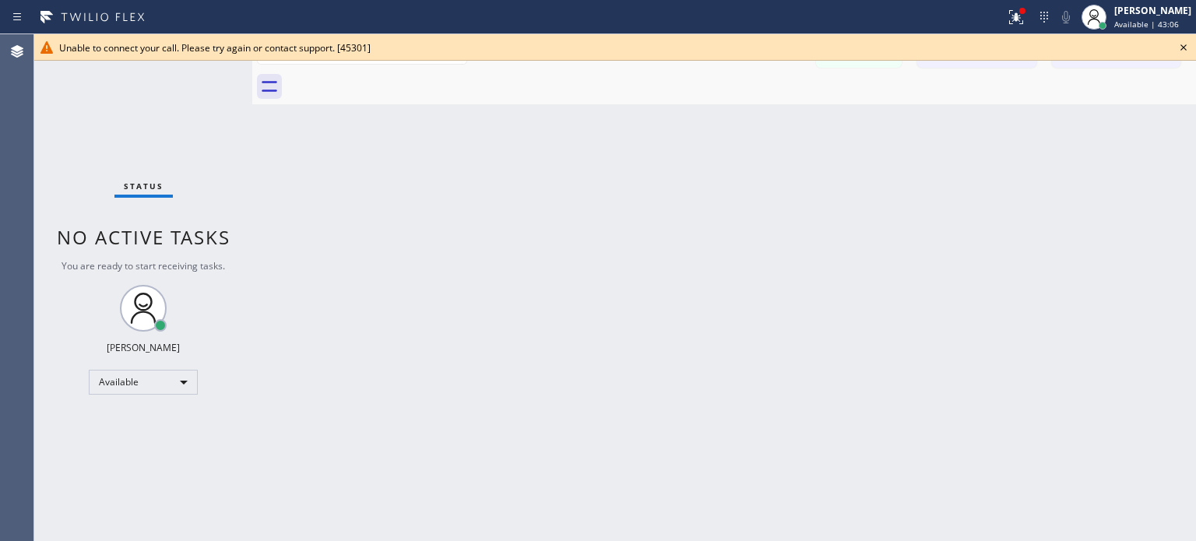
click at [1184, 46] on icon at bounding box center [1184, 47] width 19 height 19
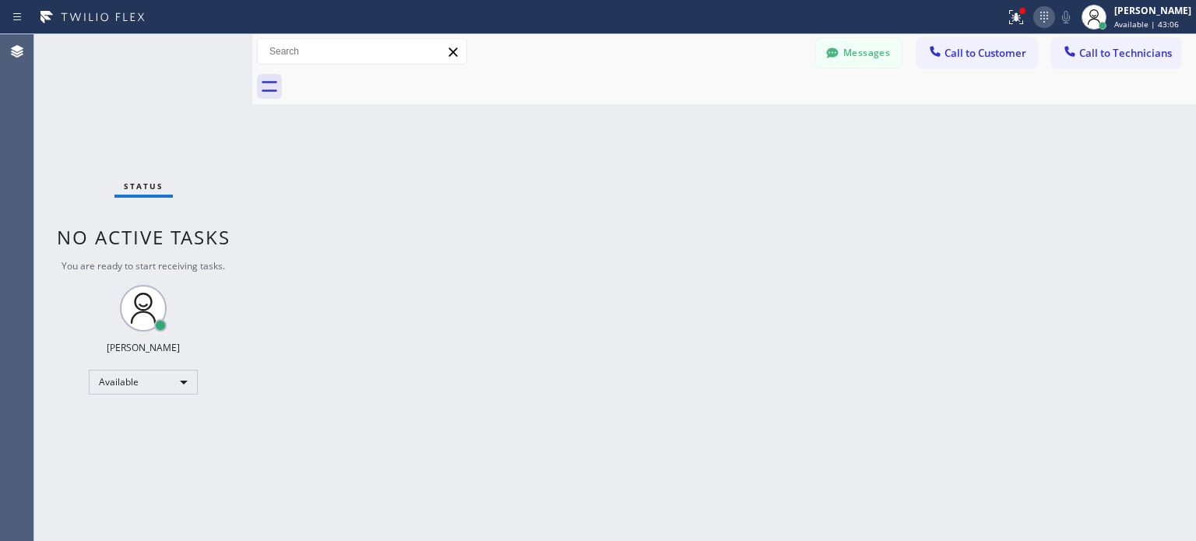
click at [1047, 15] on icon at bounding box center [1044, 17] width 19 height 19
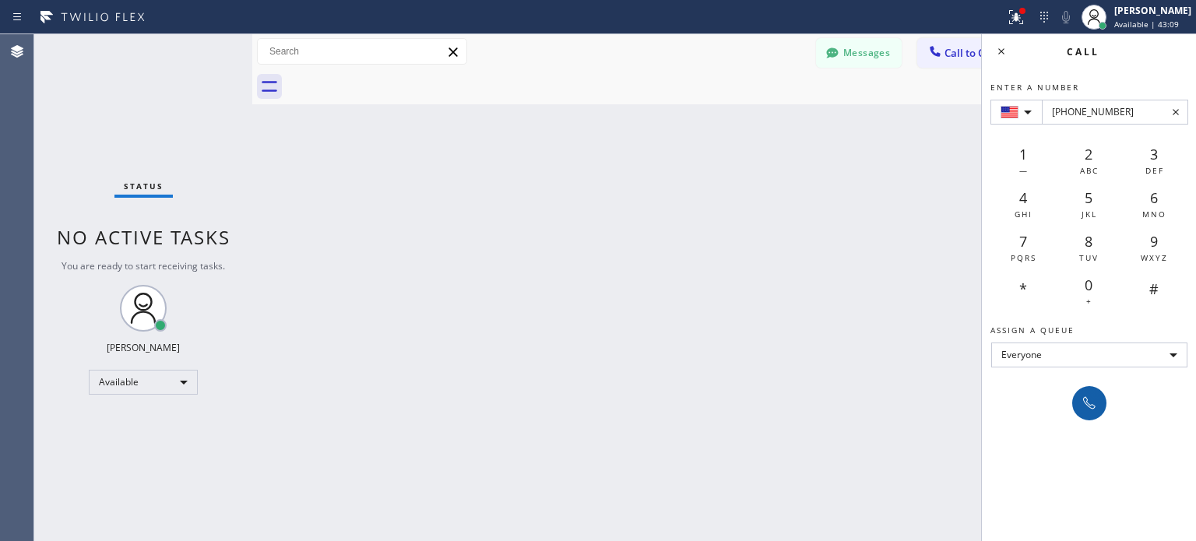
type input "[PHONE_NUMBER]"
click at [1087, 394] on icon at bounding box center [1089, 403] width 19 height 19
